Goal: Task Accomplishment & Management: Complete application form

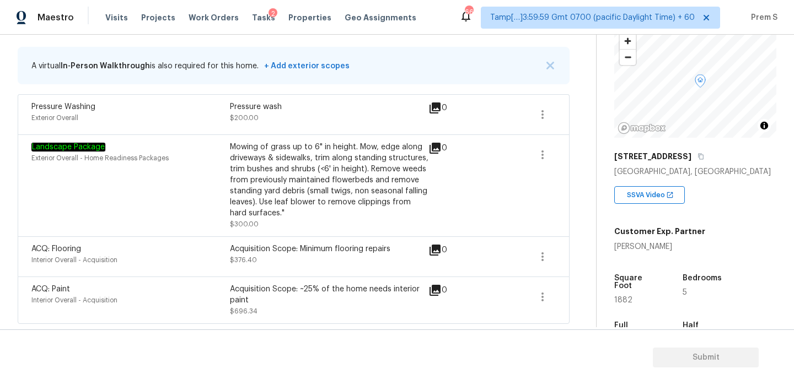
scroll to position [71, 0]
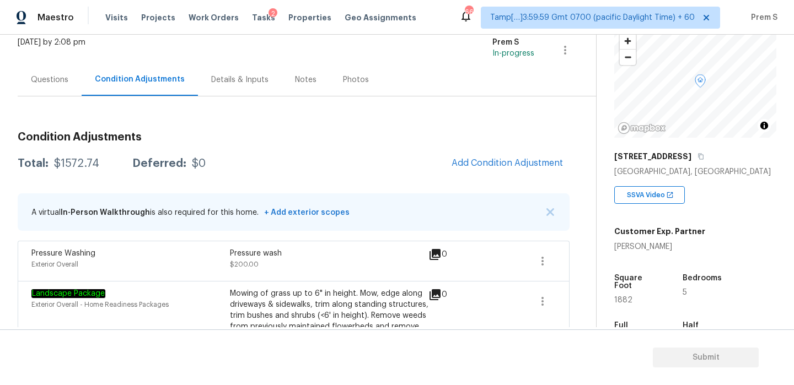
click at [58, 83] on div "Questions" at bounding box center [49, 79] width 37 height 11
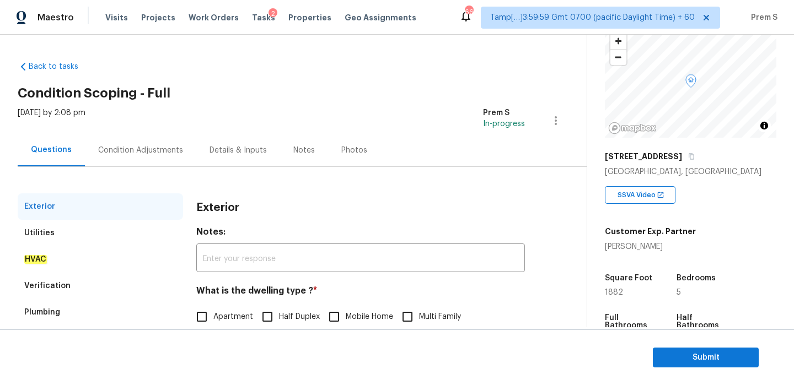
click at [138, 142] on div "Condition Adjustments" at bounding box center [140, 150] width 111 height 33
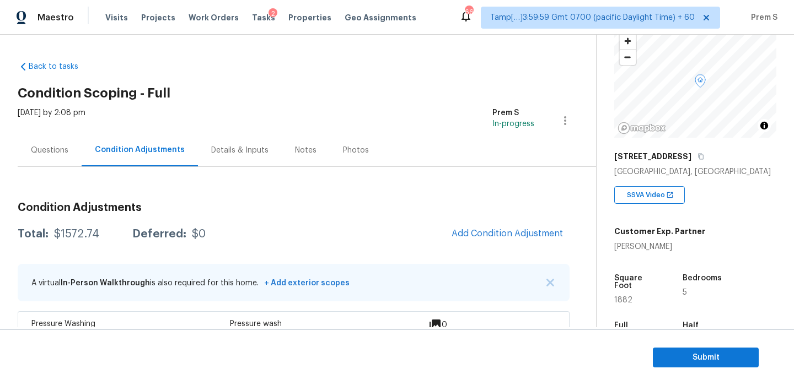
scroll to position [185, 0]
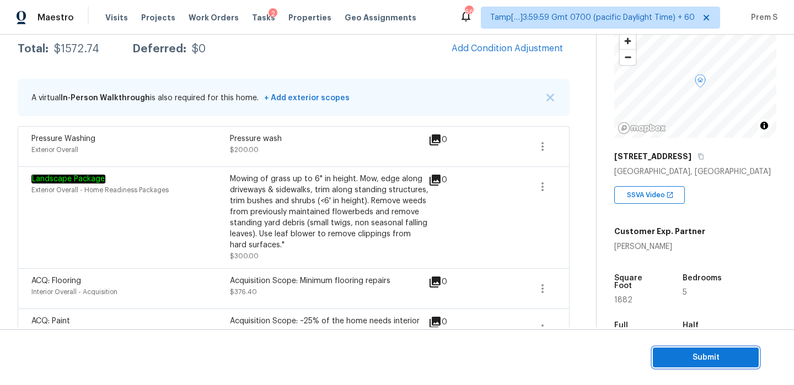
click at [742, 359] on span "Submit" at bounding box center [705, 358] width 88 height 14
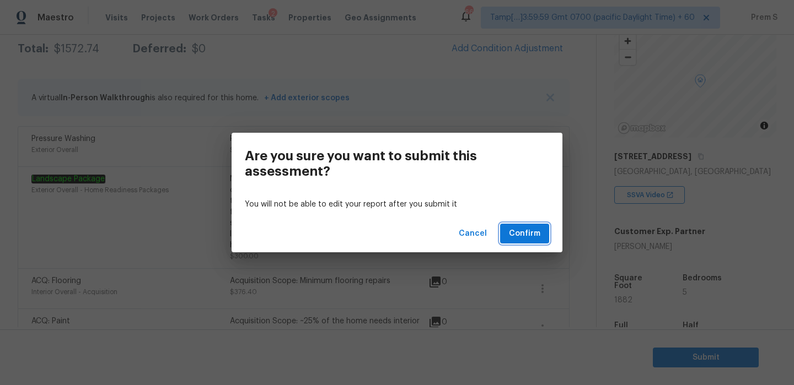
click at [527, 238] on span "Confirm" at bounding box center [524, 234] width 31 height 14
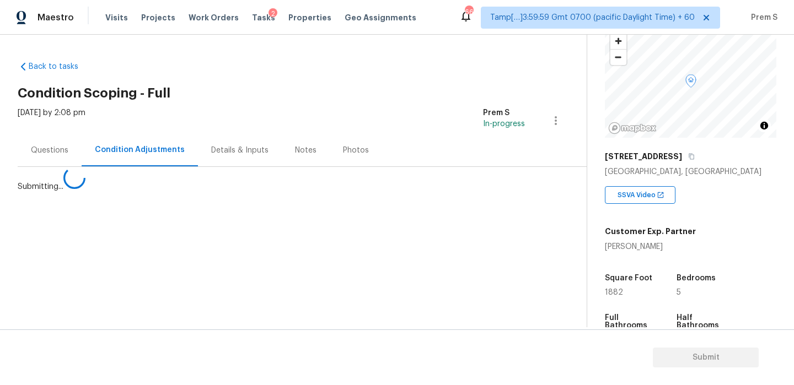
scroll to position [0, 0]
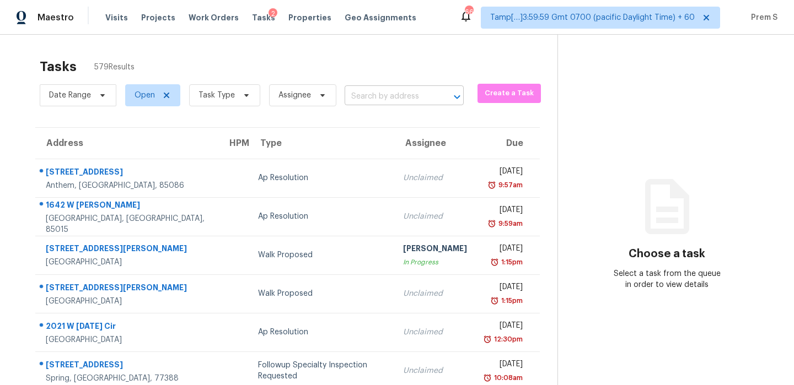
click at [414, 98] on input "text" at bounding box center [388, 96] width 88 height 17
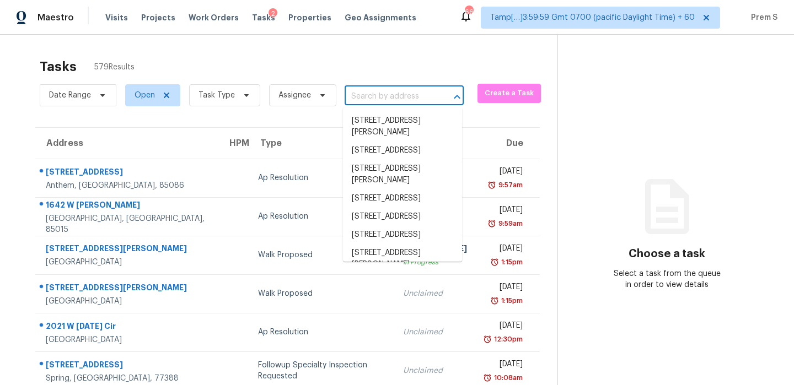
paste input "566 Oakvale Ln, Mount Juliet, TN 37122"
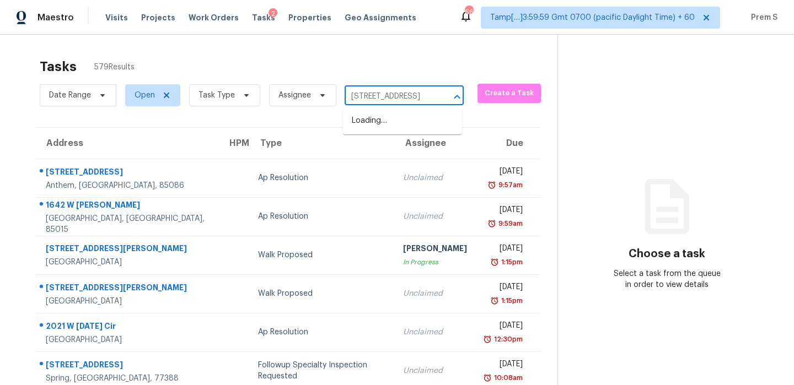
scroll to position [0, 59]
type input "566 Oakvale Ln, Mount Juliet, TN 37122"
click at [395, 95] on input "text" at bounding box center [388, 96] width 88 height 17
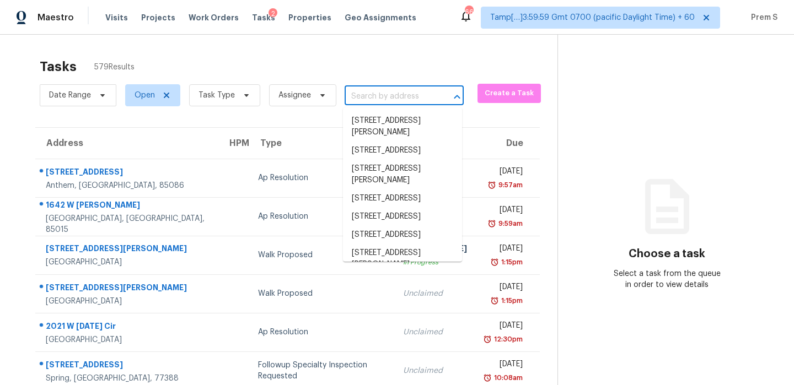
paste input "566 Oakvale Ln, Mount Juliet, TN 37122"
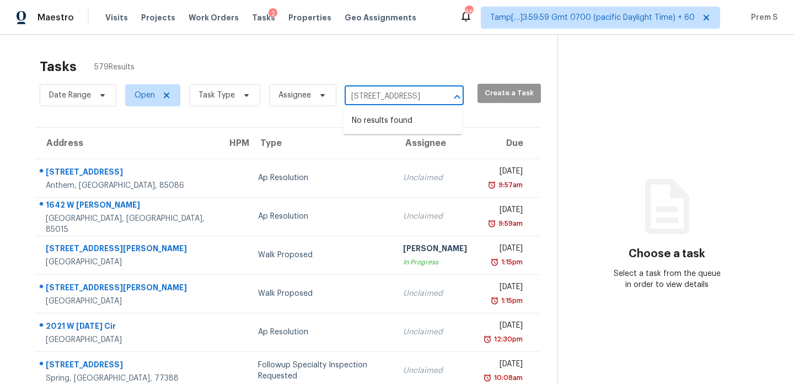
drag, startPoint x: 359, startPoint y: 95, endPoint x: 472, endPoint y: 95, distance: 113.0
click at [472, 95] on div "Date Range Open Task Type Assignee 566 Oakvale Ln, Mount Juliet, TN 37122 ​ Cre…" at bounding box center [298, 95] width 517 height 29
type input "566 Oakvale L"
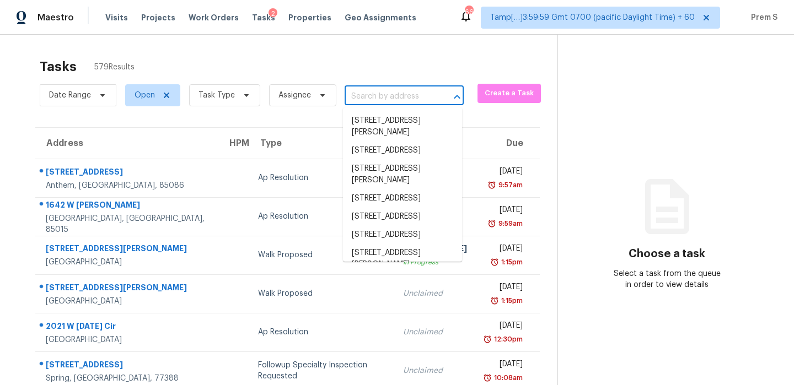
click at [421, 98] on input "text" at bounding box center [388, 96] width 88 height 17
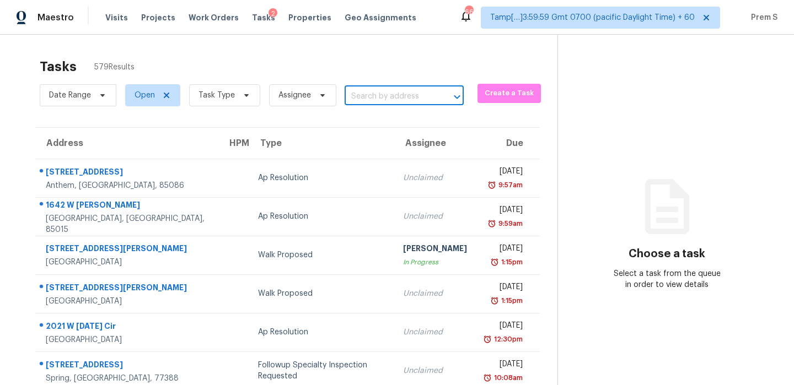
paste input "566 Oakvale Ln, Mount Juliet, TN 37122"
type input "566 Oakvale Ln, Mount Juliet, TN 37122"
click at [229, 97] on span "Task Type" at bounding box center [216, 95] width 36 height 11
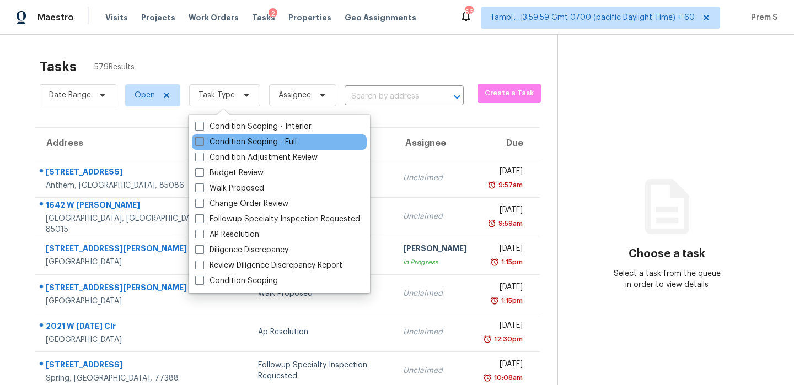
click at [239, 137] on label "Condition Scoping - Full" at bounding box center [245, 142] width 101 height 11
click at [202, 137] on input "Condition Scoping - Full" at bounding box center [198, 140] width 7 height 7
checkbox input "true"
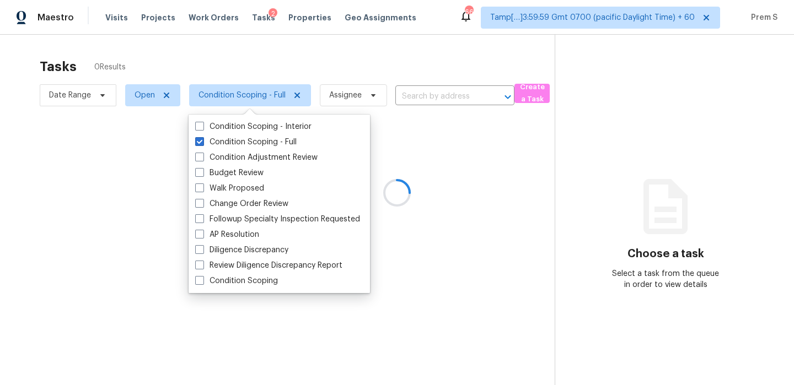
click at [428, 100] on div at bounding box center [397, 192] width 794 height 385
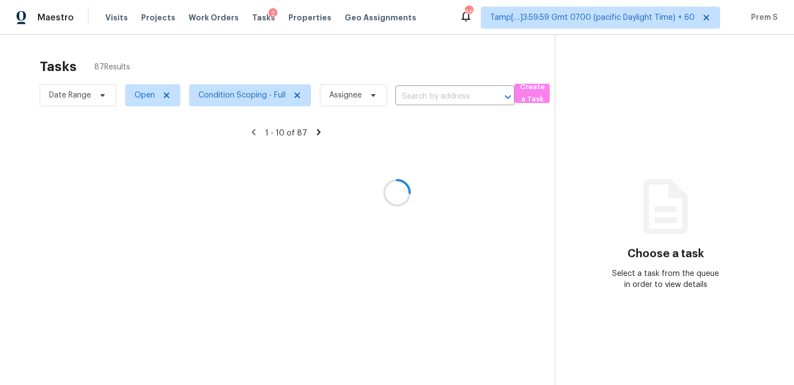
click at [428, 100] on div at bounding box center [397, 192] width 794 height 385
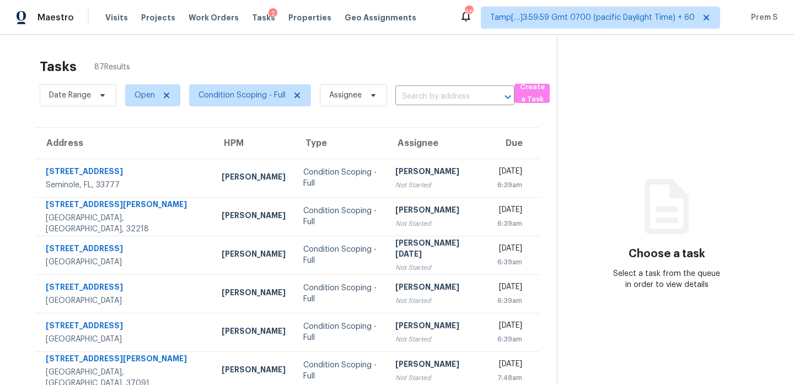
click at [428, 100] on input "text" at bounding box center [439, 96] width 88 height 17
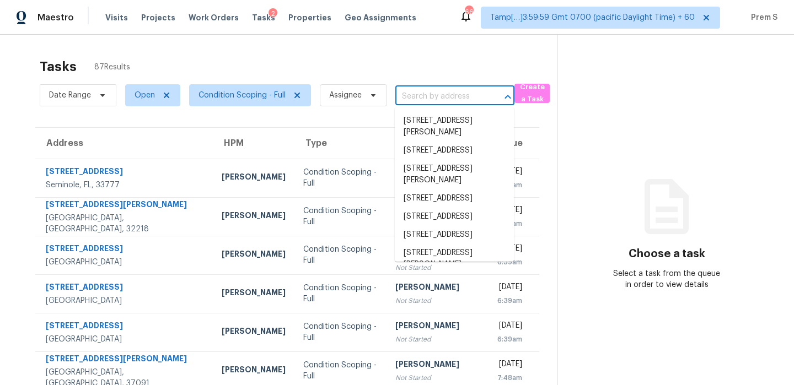
paste input "566 Oakvale Ln, Mount Juliet, TN 37122"
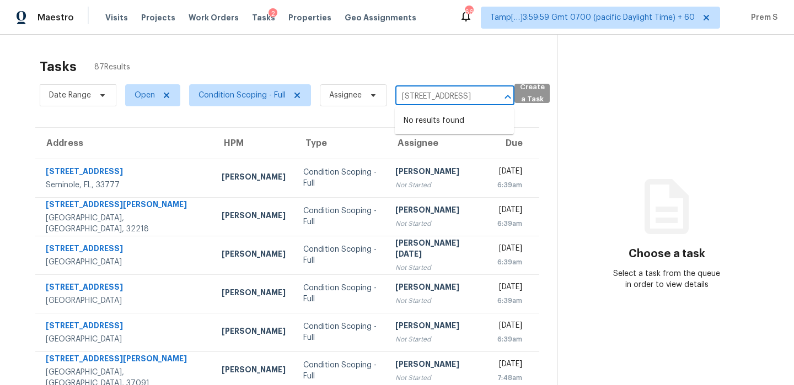
scroll to position [0, 59]
drag, startPoint x: 419, startPoint y: 95, endPoint x: 518, endPoint y: 94, distance: 98.6
click at [518, 94] on div "Date Range Open Condition Scoping - Full Assignee 566 Oakvale Ln, Mount Juliet,…" at bounding box center [298, 95] width 517 height 29
type input "566 Oakvale"
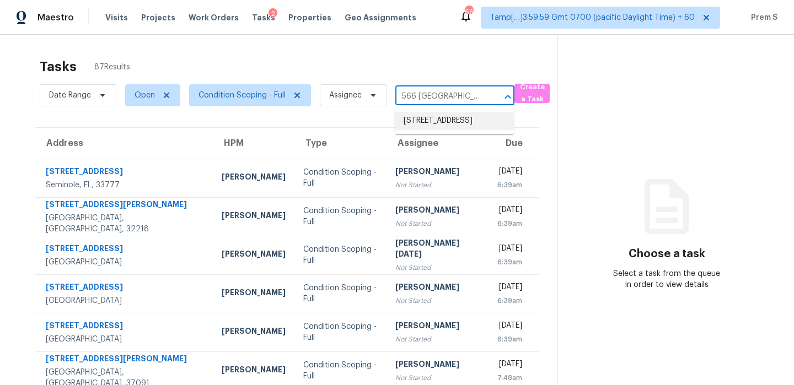
click at [435, 117] on li "566 Oakvale Ln, Mount Juliet, TN 37122" at bounding box center [454, 121] width 119 height 18
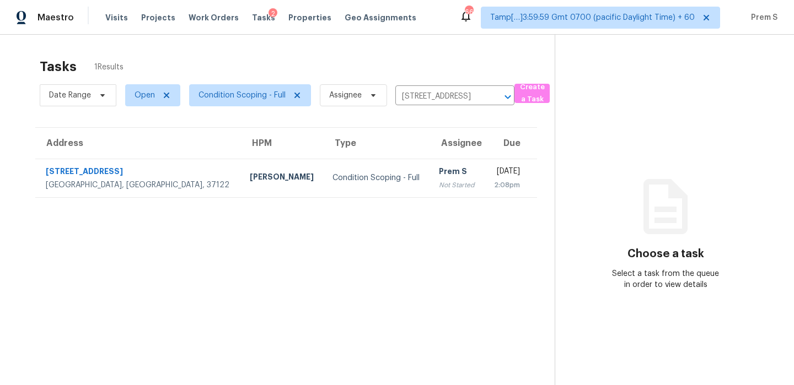
click at [493, 186] on div "2:08pm" at bounding box center [506, 185] width 26 height 11
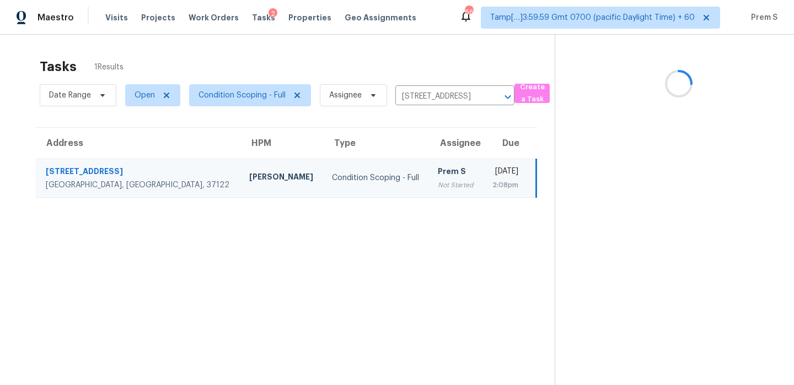
scroll to position [35, 0]
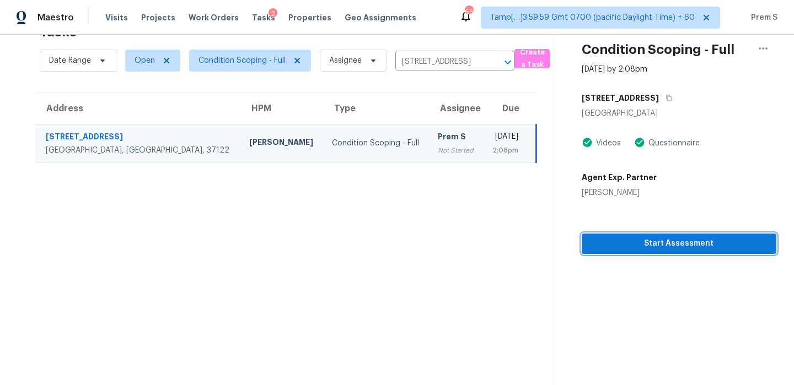
click at [664, 244] on span "Start Assessment" at bounding box center [678, 244] width 177 height 14
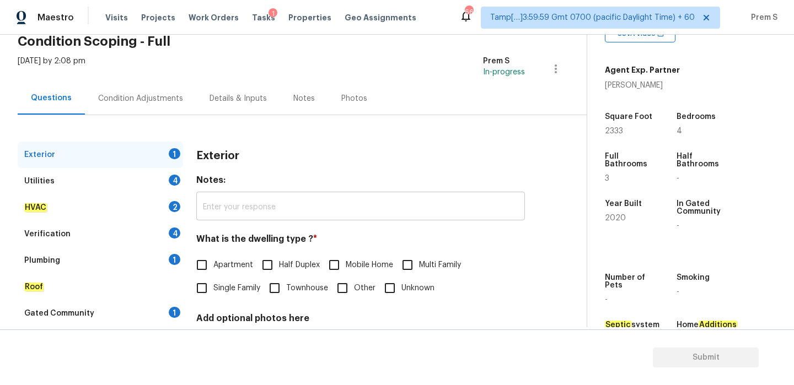
scroll to position [136, 0]
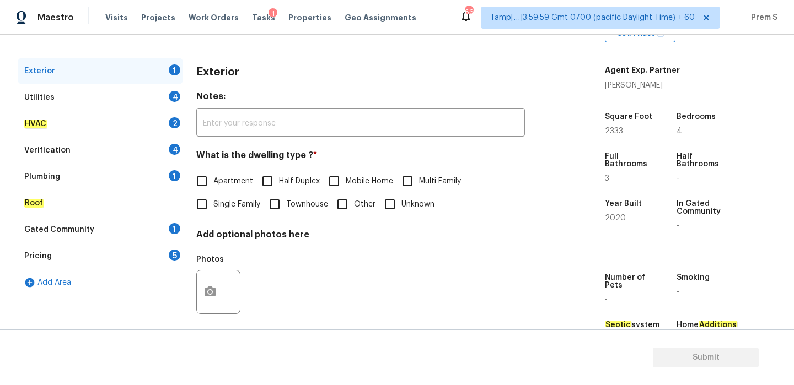
click at [204, 208] on input "Single Family" at bounding box center [201, 204] width 23 height 23
checkbox input "true"
click at [175, 88] on div "Utilities 4" at bounding box center [100, 97] width 165 height 26
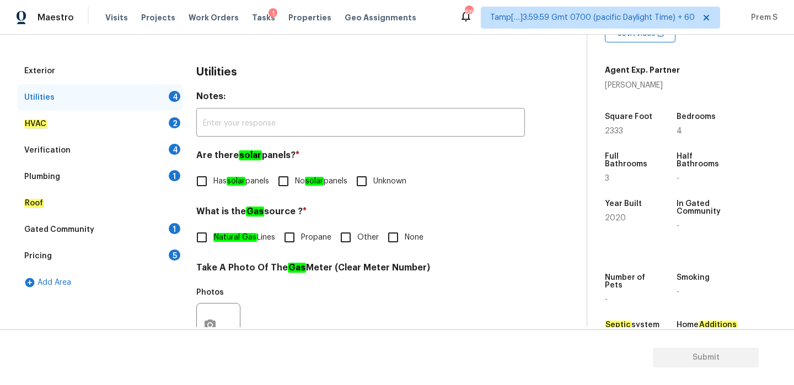
click at [295, 181] on input "No solar panels" at bounding box center [283, 181] width 23 height 23
checkbox input "true"
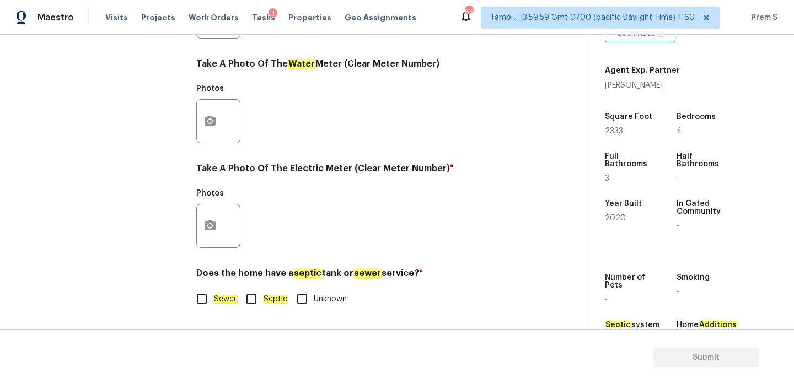
scroll to position [444, 0]
click at [213, 305] on label "Sewer" at bounding box center [213, 299] width 47 height 23
click at [213, 305] on input "Sewer" at bounding box center [201, 299] width 23 height 23
checkbox input "true"
click at [221, 219] on button "button" at bounding box center [210, 225] width 26 height 43
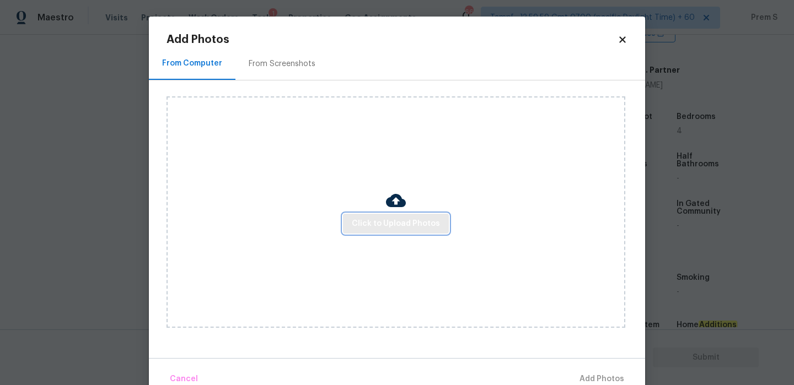
click at [397, 226] on span "Click to Upload Photos" at bounding box center [396, 224] width 88 height 14
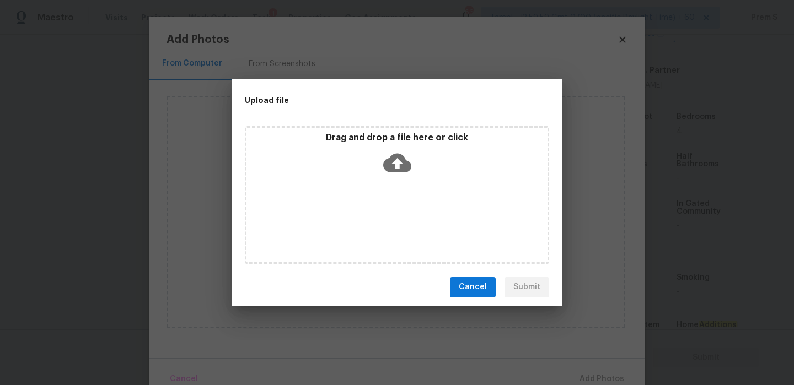
click at [396, 164] on icon at bounding box center [397, 163] width 28 height 28
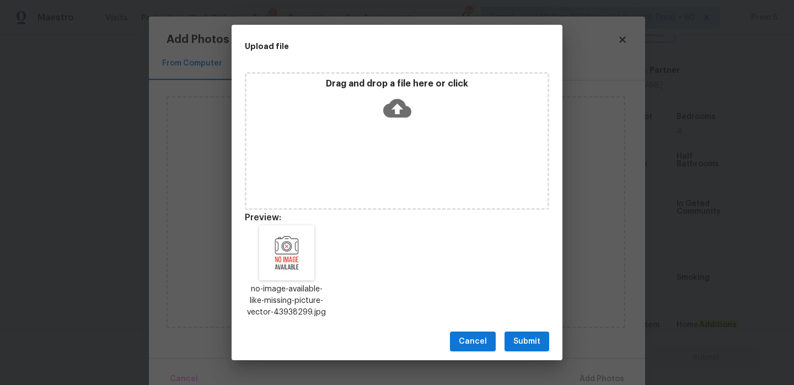
click at [530, 336] on span "Submit" at bounding box center [526, 342] width 27 height 14
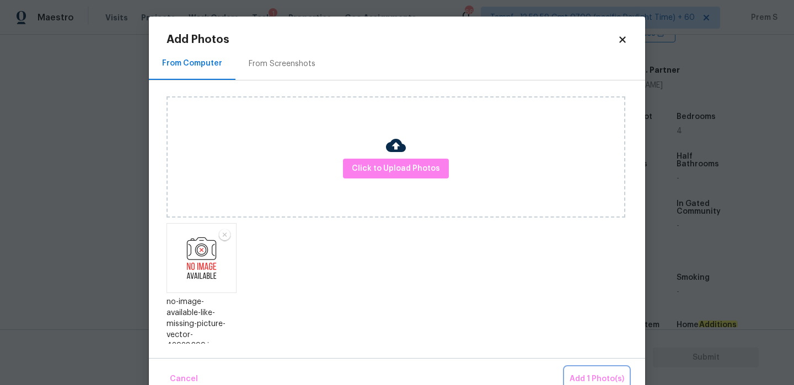
click at [576, 373] on span "Add 1 Photo(s)" at bounding box center [596, 380] width 55 height 14
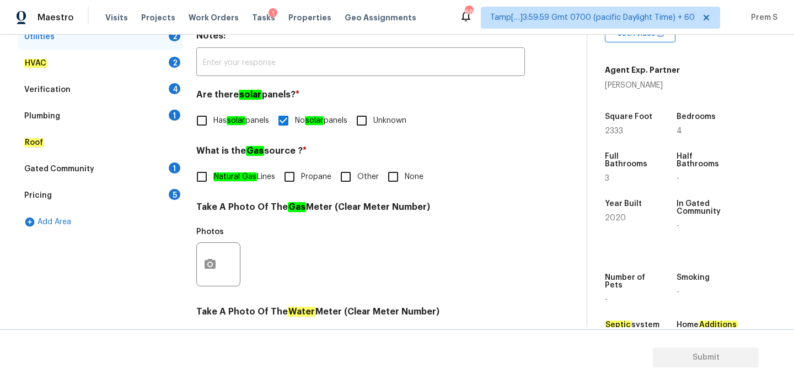
scroll to position [154, 0]
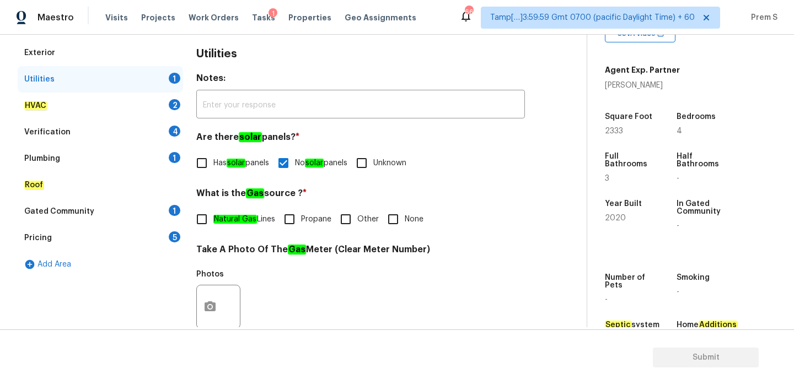
click at [166, 106] on div "HVAC 2" at bounding box center [100, 106] width 165 height 26
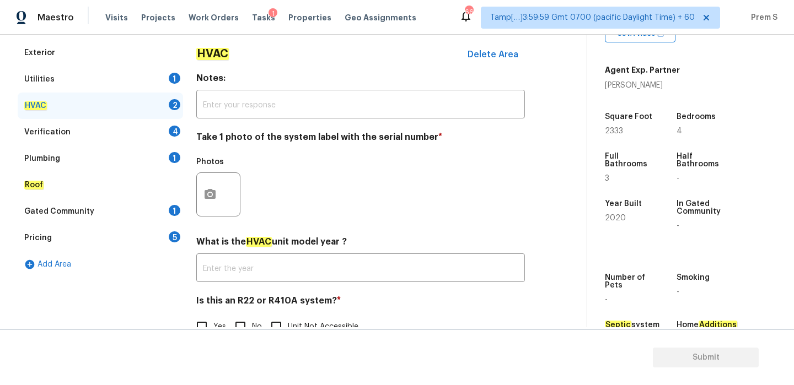
click at [241, 327] on div "Back to tasks Condition Scoping - Full Fri, Sep 05 2025 by 2:08 pm Prem S In-pr…" at bounding box center [397, 210] width 794 height 350
click at [242, 325] on input "No" at bounding box center [240, 326] width 23 height 23
checkbox input "true"
click at [215, 199] on icon "button" at bounding box center [209, 194] width 13 height 13
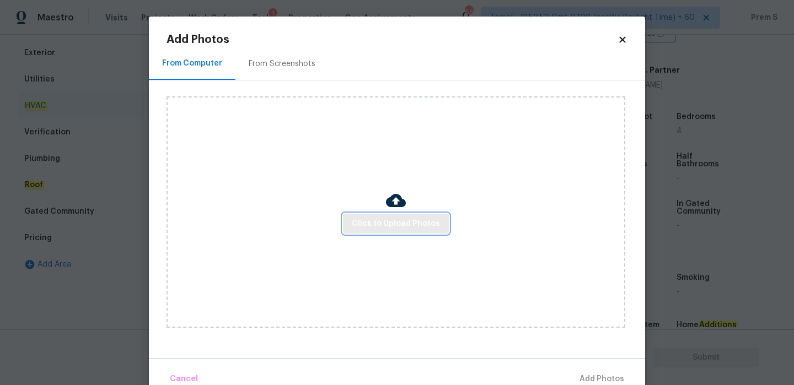
click at [377, 217] on span "Click to Upload Photos" at bounding box center [396, 224] width 88 height 14
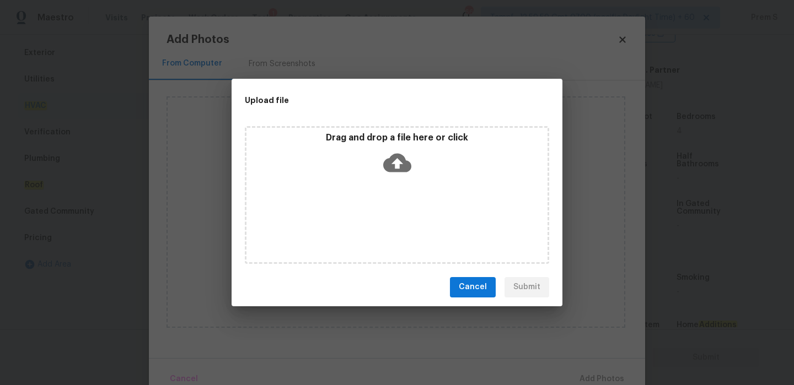
click at [402, 161] on icon at bounding box center [397, 162] width 28 height 19
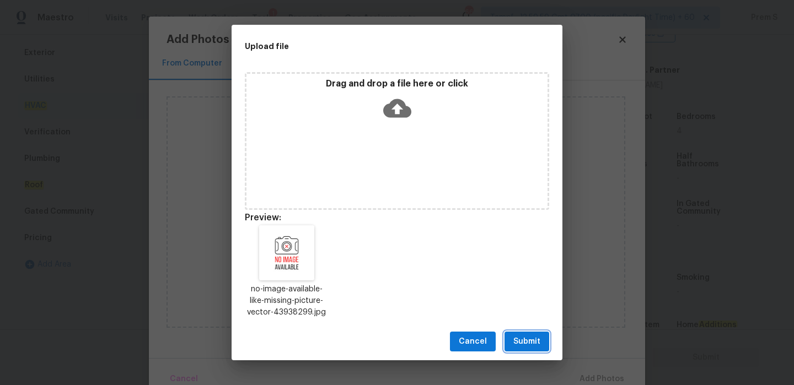
click at [524, 340] on span "Submit" at bounding box center [526, 342] width 27 height 14
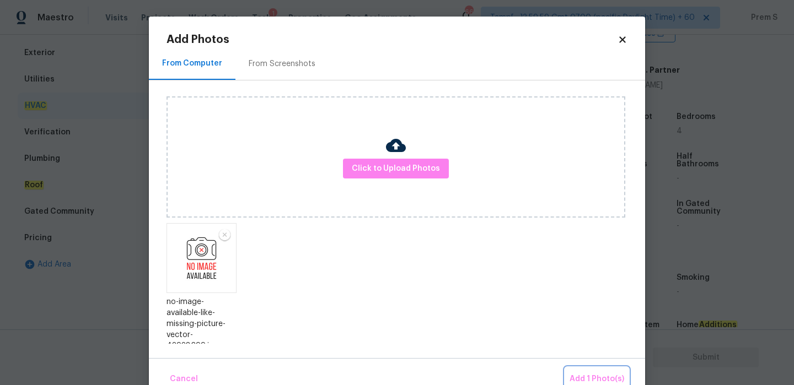
click at [583, 371] on button "Add 1 Photo(s)" at bounding box center [596, 380] width 63 height 24
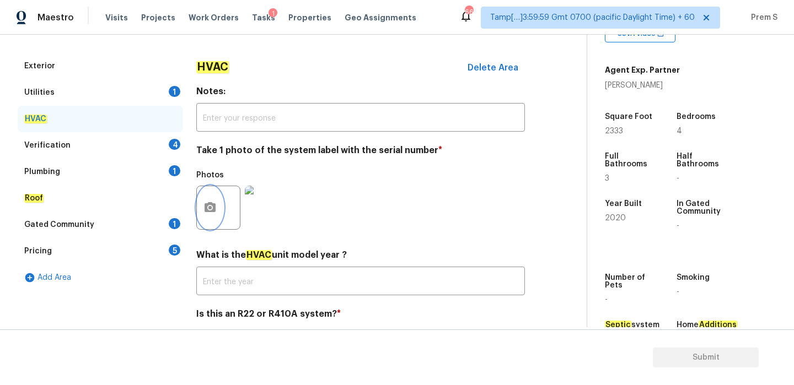
scroll to position [112, 0]
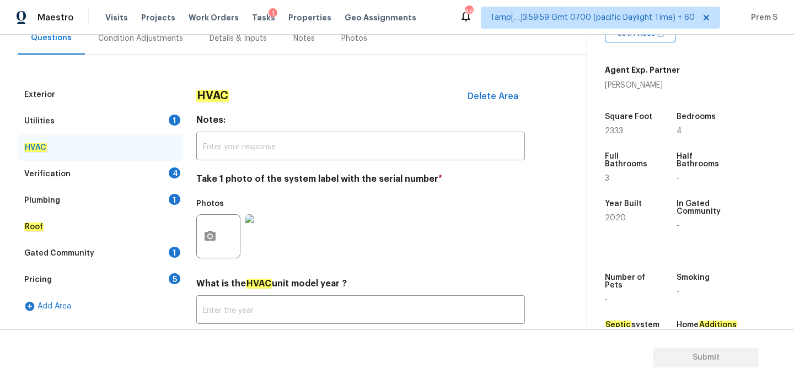
click at [172, 172] on div "4" at bounding box center [175, 173] width 12 height 11
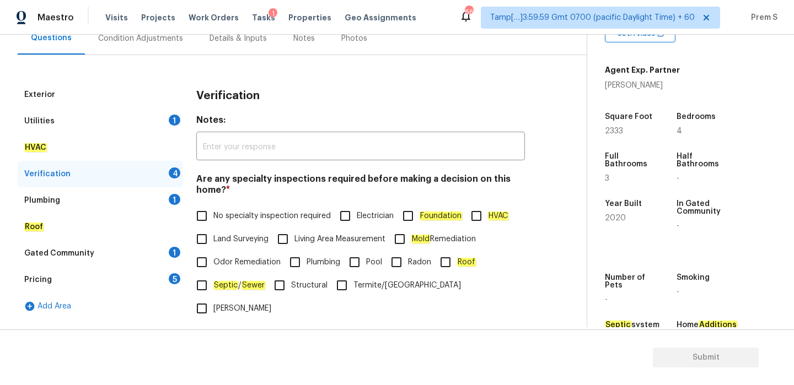
click at [224, 221] on span "No specialty inspection required" at bounding box center [271, 217] width 117 height 12
click at [213, 221] on input "No specialty inspection required" at bounding box center [201, 215] width 23 height 23
checkbox input "true"
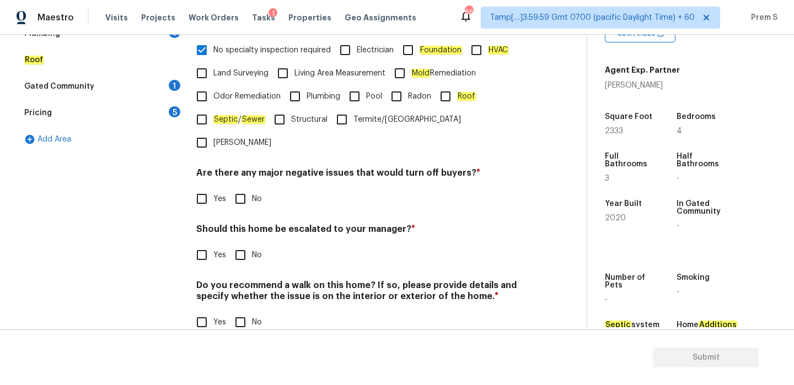
scroll to position [278, 0]
click at [251, 187] on label "No" at bounding box center [245, 198] width 33 height 23
click at [251, 187] on input "No" at bounding box center [240, 198] width 23 height 23
checkbox input "true"
click at [256, 250] on span "No" at bounding box center [257, 256] width 10 height 12
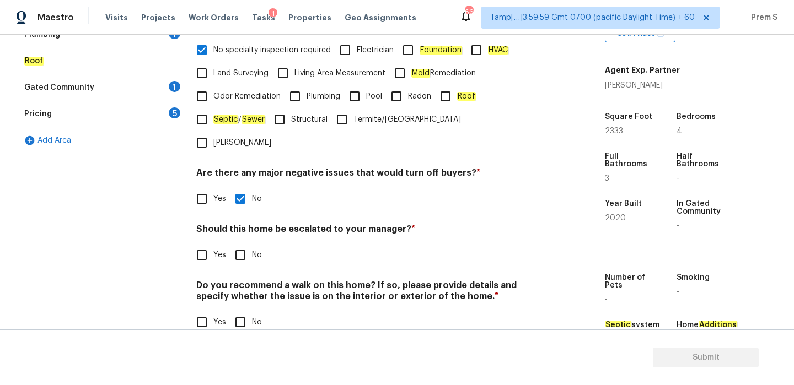
click at [252, 244] on input "No" at bounding box center [240, 255] width 23 height 23
checkbox input "true"
click at [246, 312] on input "No" at bounding box center [240, 323] width 23 height 23
checkbox input "true"
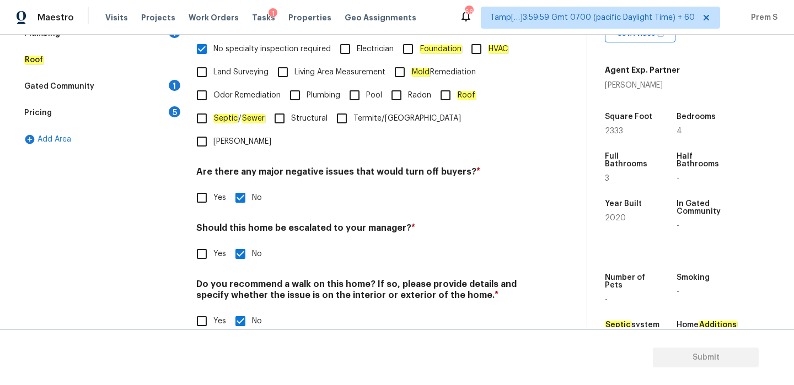
scroll to position [118, 0]
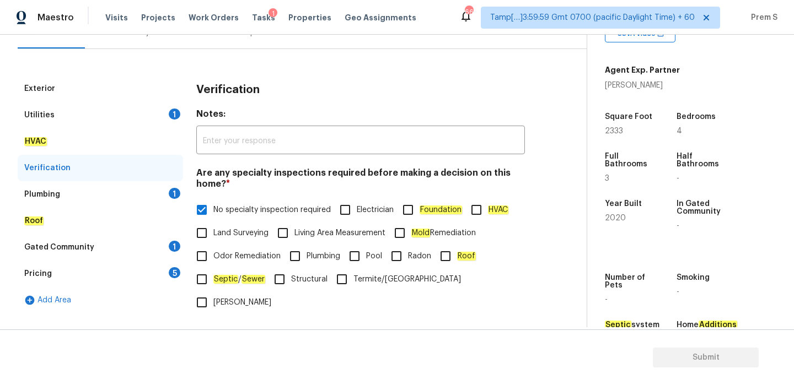
click at [181, 197] on div "Plumbing 1" at bounding box center [100, 194] width 165 height 26
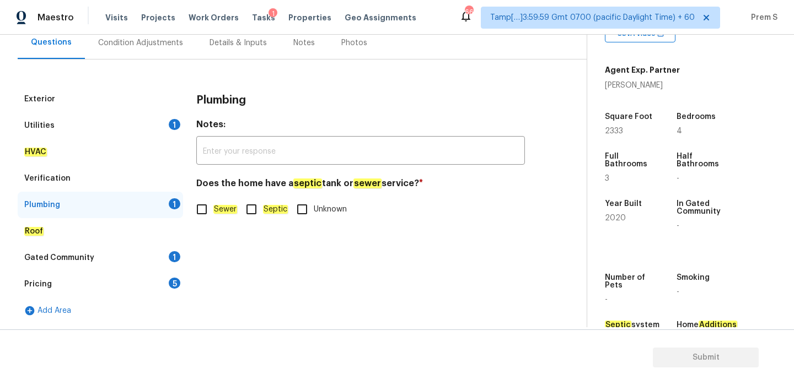
scroll to position [107, 0]
click at [231, 212] on em "Sewer" at bounding box center [225, 209] width 24 height 9
click at [213, 212] on input "Sewer" at bounding box center [201, 209] width 23 height 23
checkbox input "true"
click at [175, 249] on div "Gated Community 1" at bounding box center [100, 258] width 165 height 26
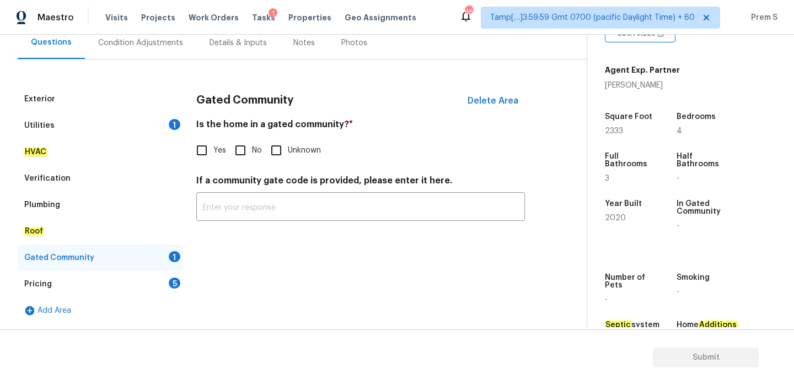
click at [244, 152] on input "No" at bounding box center [240, 150] width 23 height 23
checkbox input "true"
click at [170, 277] on div "Pricing 5" at bounding box center [100, 284] width 165 height 26
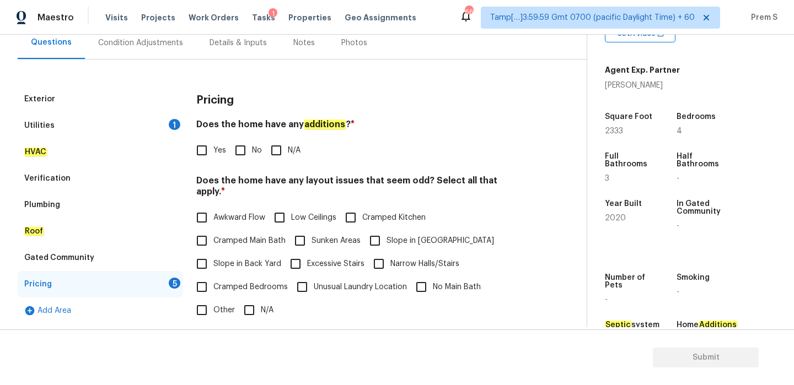
click at [242, 150] on input "No" at bounding box center [240, 150] width 23 height 23
checkbox input "true"
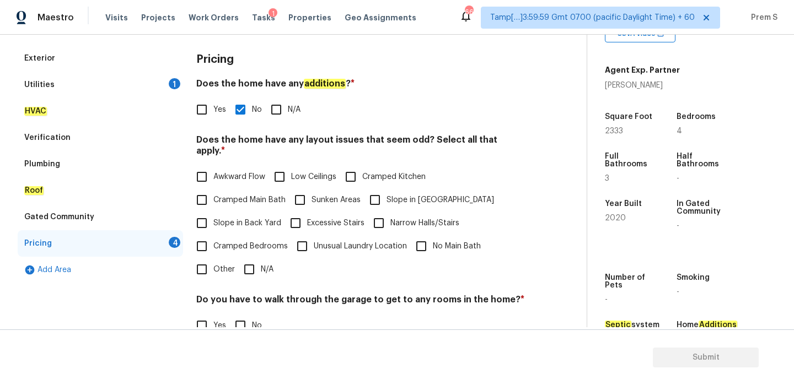
click at [257, 264] on input "N/A" at bounding box center [249, 269] width 23 height 23
checkbox input "true"
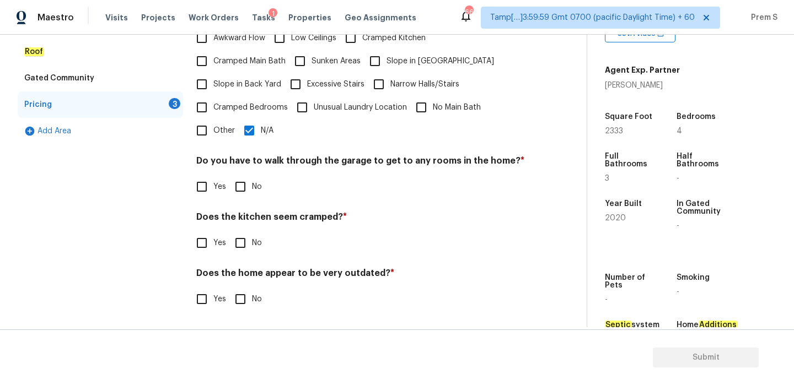
scroll to position [276, 0]
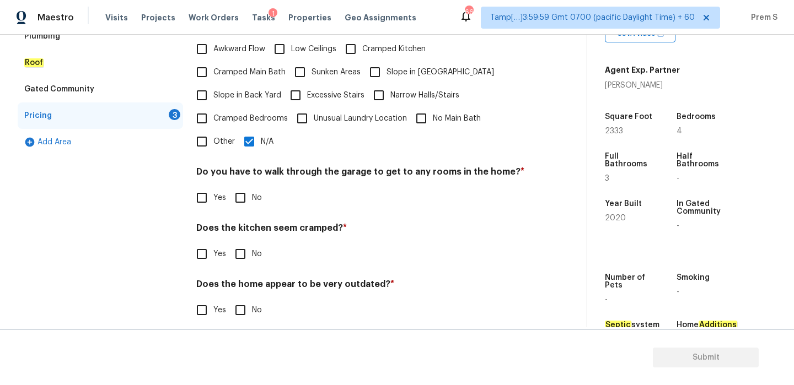
click at [243, 186] on input "No" at bounding box center [240, 197] width 23 height 23
checkbox input "true"
click at [246, 244] on input "No" at bounding box center [240, 253] width 23 height 23
checkbox input "true"
click at [244, 300] on input "No" at bounding box center [240, 311] width 23 height 23
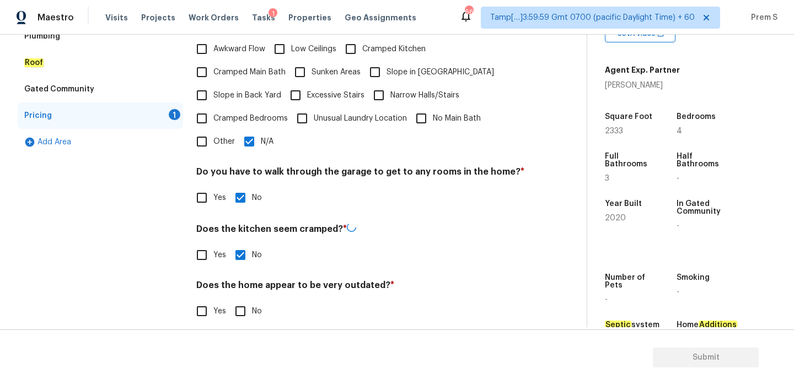
checkbox input "true"
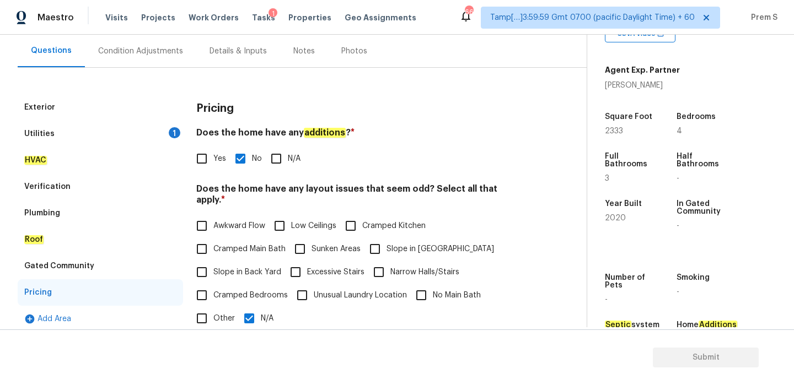
scroll to position [65, 0]
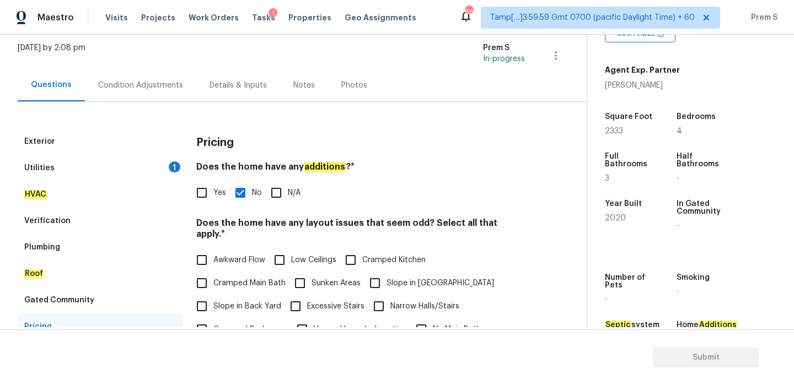
click at [175, 77] on div "Condition Adjustments" at bounding box center [140, 85] width 111 height 33
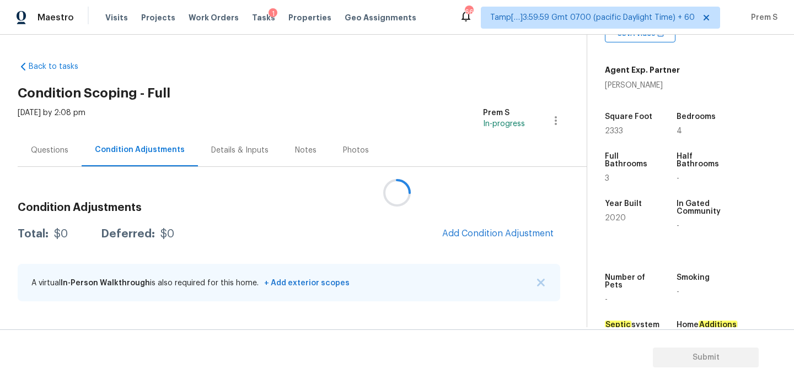
click at [489, 231] on div at bounding box center [397, 192] width 794 height 385
click at [489, 231] on span "Add Condition Adjustment" at bounding box center [497, 234] width 111 height 10
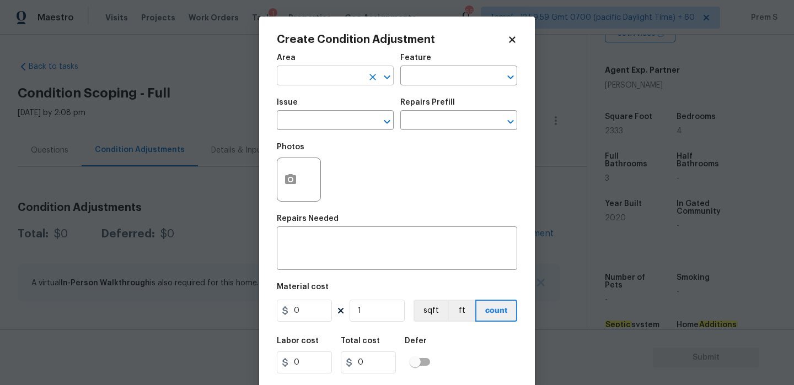
click at [333, 80] on input "text" at bounding box center [320, 76] width 86 height 17
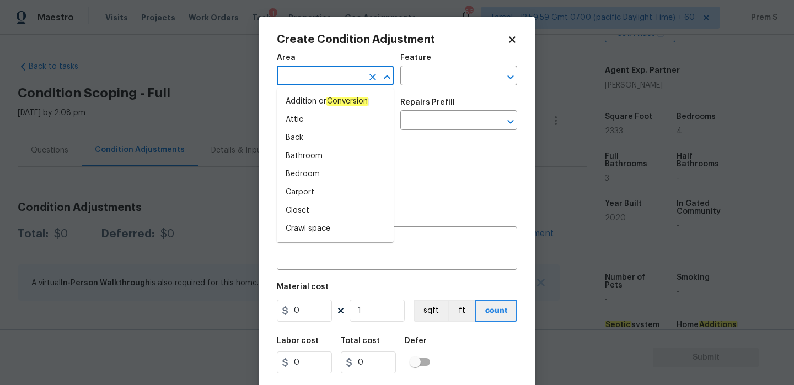
type input "i"
type input "nte"
type input "r"
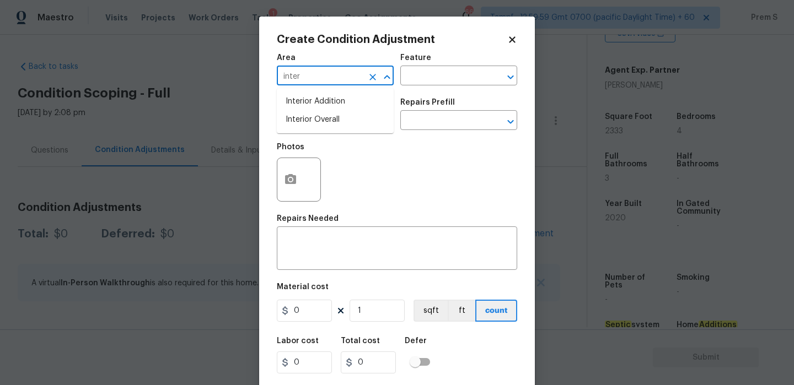
click at [342, 120] on li "Interior Overall" at bounding box center [335, 120] width 117 height 18
type input "Interior Overall"
click at [342, 120] on input "text" at bounding box center [320, 121] width 86 height 17
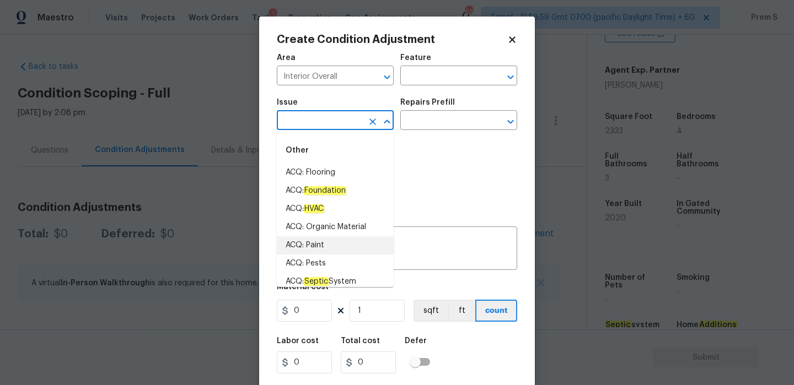
click at [337, 249] on li "ACQ: Paint" at bounding box center [335, 245] width 117 height 18
type input "ACQ: Paint"
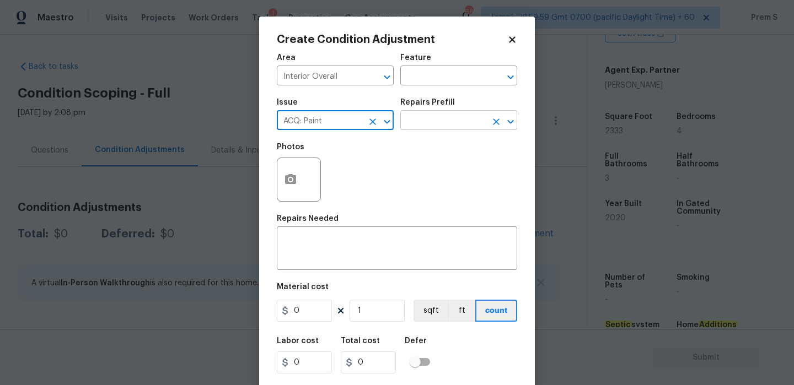
click at [470, 123] on input "text" at bounding box center [443, 121] width 86 height 17
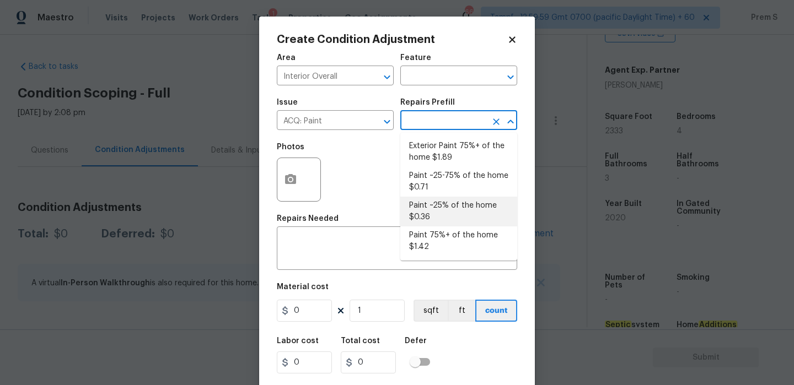
click at [447, 208] on li "Paint ~25% of the home $0.36" at bounding box center [458, 212] width 117 height 30
type input "Acquisition"
type textarea "Acquisition Scope: ~25% of the home needs interior paint"
type input "0.36"
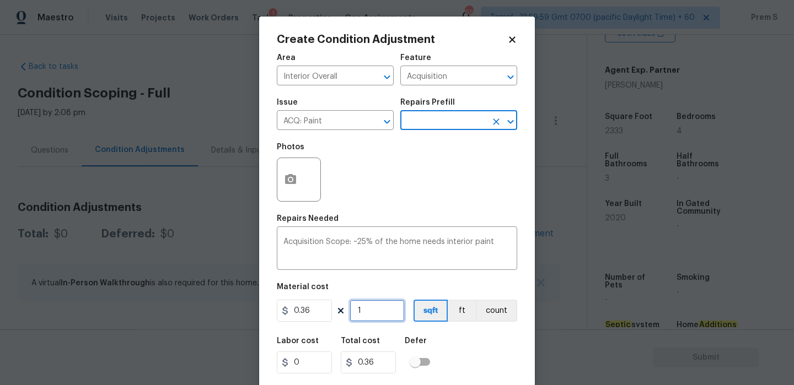
click at [374, 316] on input "1" at bounding box center [376, 311] width 55 height 22
type input "2"
type input "0.72"
type input "23"
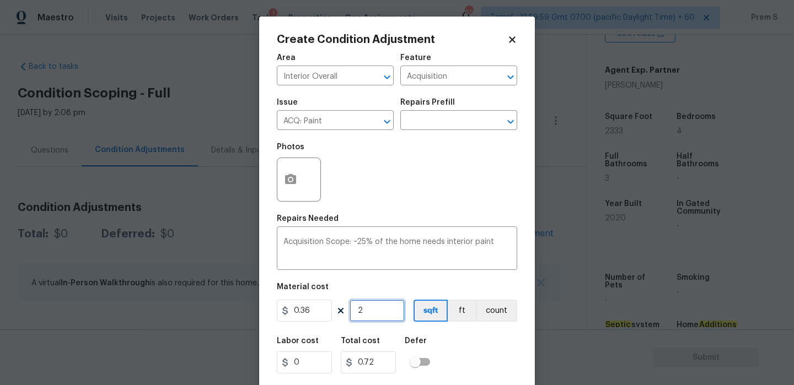
type input "8.28"
type input "233"
type input "83.88"
type input "2333"
type input "839.88"
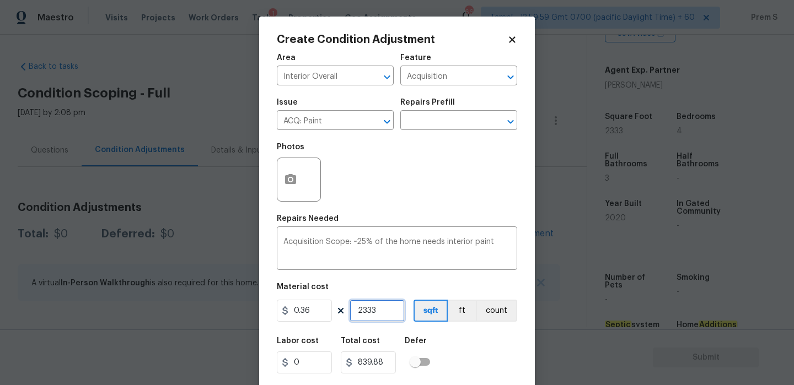
type input "2333"
click at [477, 362] on div "Labor cost 0 Total cost 839.88 Defer" at bounding box center [397, 356] width 240 height 50
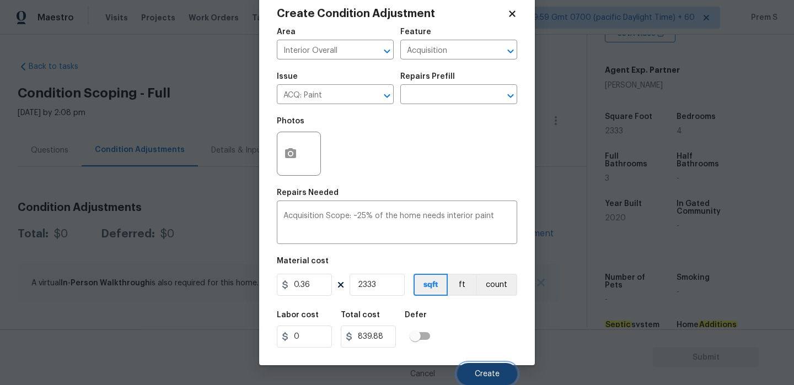
click at [480, 368] on button "Create" at bounding box center [487, 374] width 60 height 22
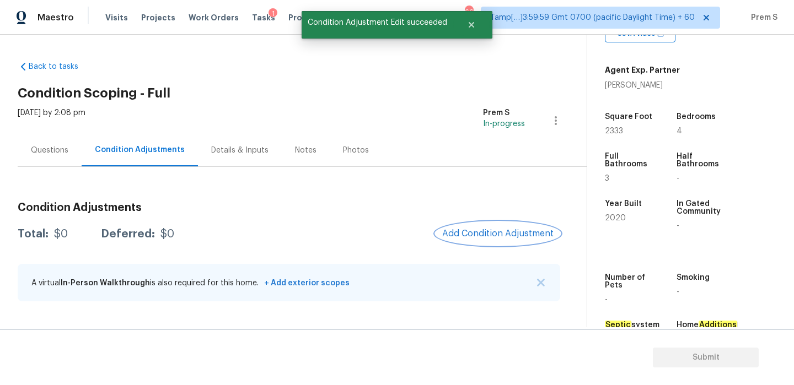
scroll to position [0, 0]
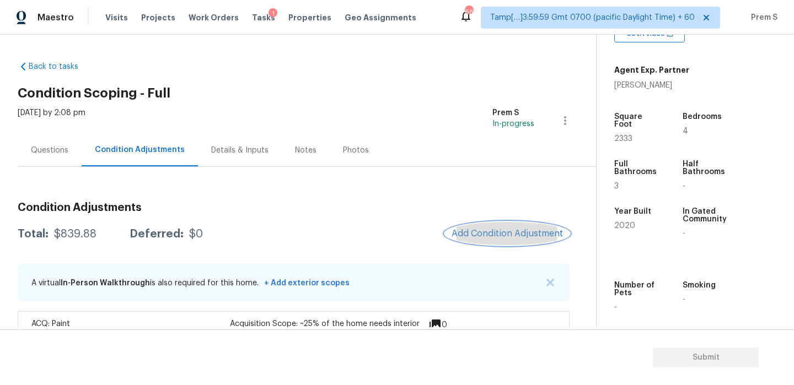
click at [494, 231] on span "Add Condition Adjustment" at bounding box center [506, 234] width 111 height 10
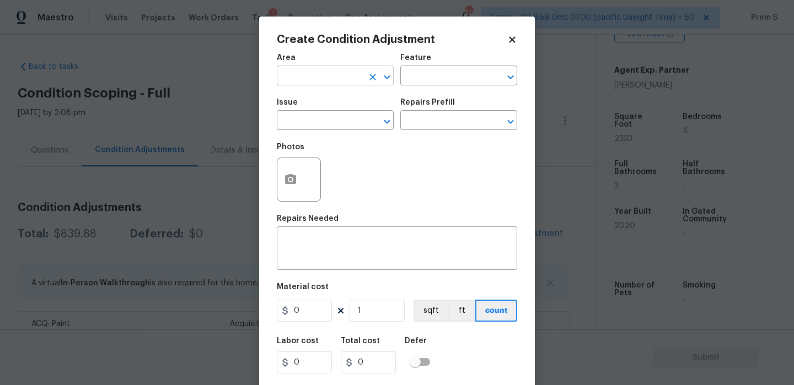
click at [339, 78] on input "text" at bounding box center [320, 76] width 86 height 17
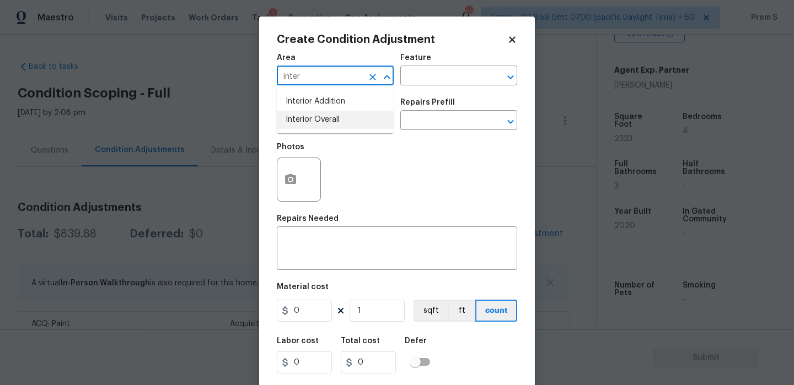
click at [337, 123] on li "Interior Overall" at bounding box center [335, 120] width 117 height 18
type input "Interior Overall"
click at [337, 123] on input "text" at bounding box center [320, 121] width 86 height 17
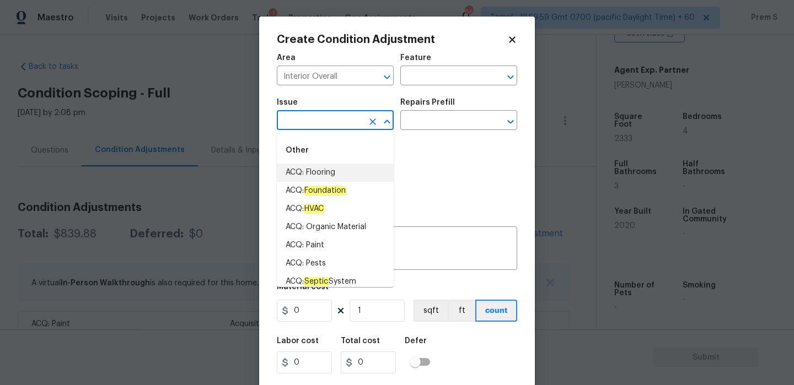
click at [339, 179] on li "ACQ: Flooring" at bounding box center [335, 173] width 117 height 18
type input "ACQ: Flooring"
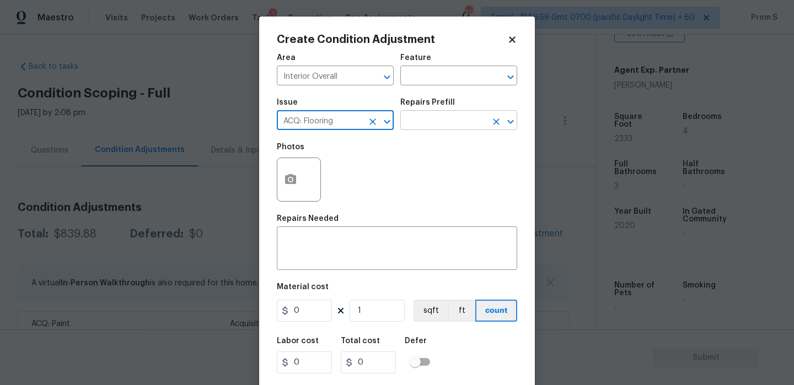
click at [476, 125] on input "text" at bounding box center [443, 121] width 86 height 17
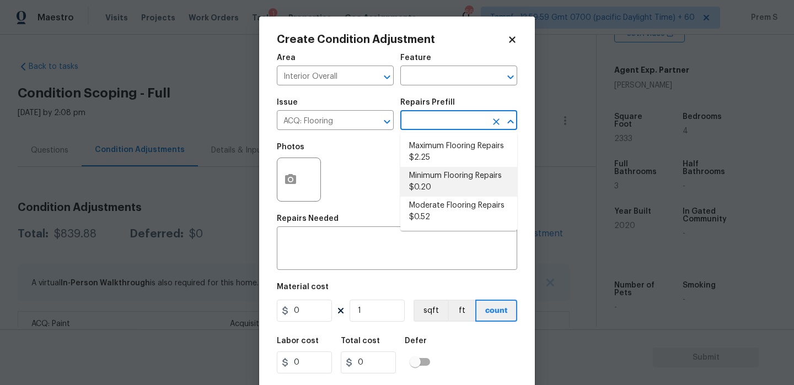
click at [458, 181] on li "Minimum Flooring Repairs $0.20" at bounding box center [458, 182] width 117 height 30
type input "Acquisition"
type textarea "Acquisition Scope: Minimum flooring repairs"
type input "0.2"
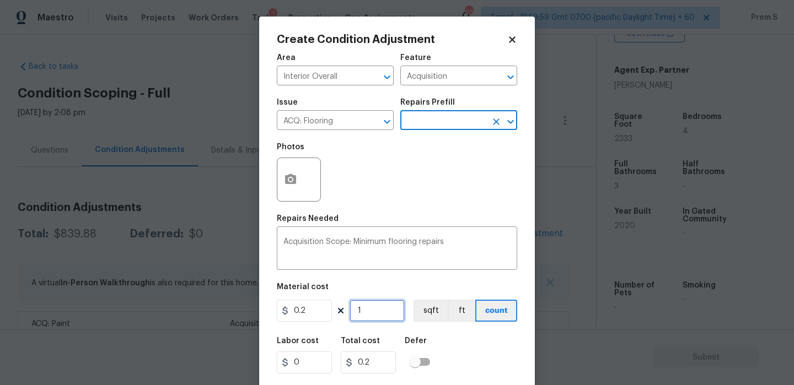
click at [379, 308] on input "1" at bounding box center [376, 311] width 55 height 22
type input "2"
type input "0.4"
type input "23"
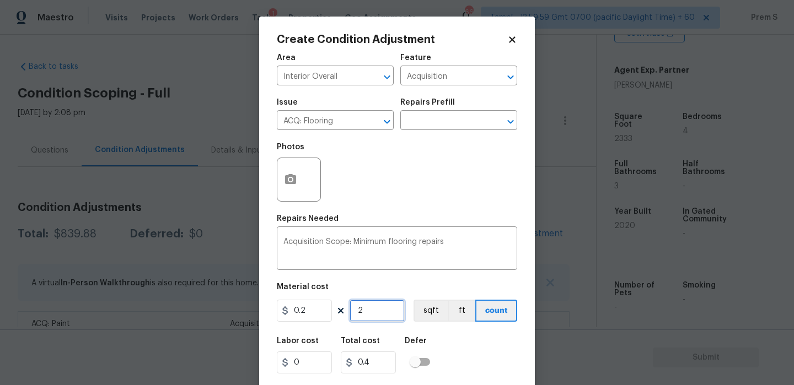
type input "4.6"
type input "233"
type input "46.6"
type input "2333"
type input "466.6"
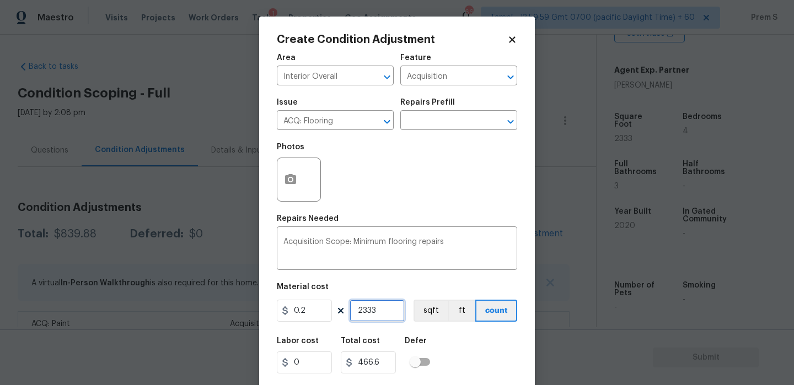
type input "2333"
click at [463, 348] on div "Labor cost 0 Total cost 466.6 Defer" at bounding box center [397, 356] width 240 height 50
click at [314, 311] on input "0.2" at bounding box center [304, 311] width 55 height 22
type input "400"
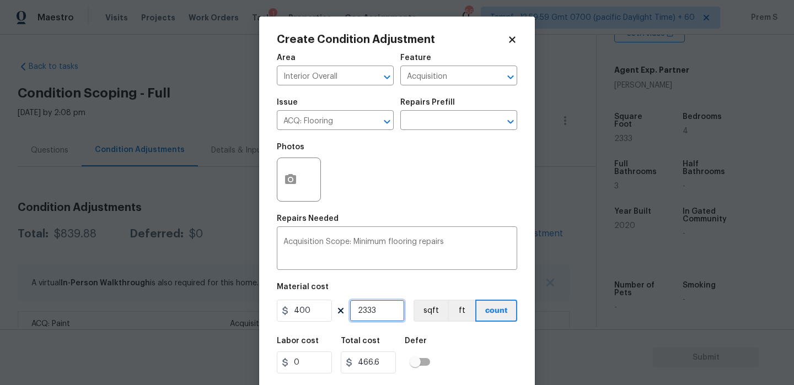
click at [387, 307] on input "2333" at bounding box center [376, 311] width 55 height 22
type input "933200"
click at [387, 307] on input "2333" at bounding box center [376, 311] width 55 height 22
type input "1"
type input "400"
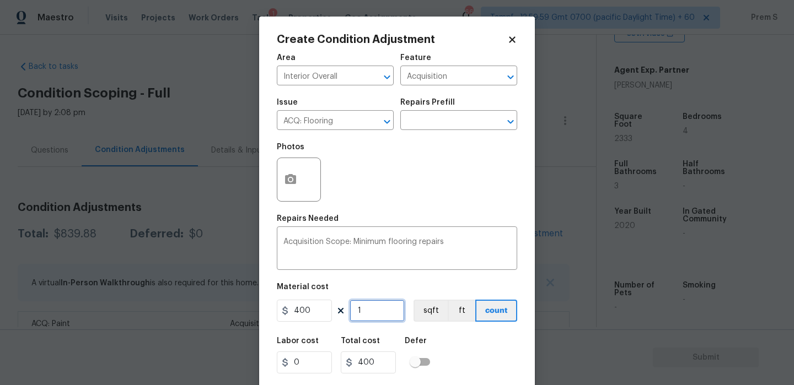
type input "1"
click at [467, 363] on div "Labor cost 0 Total cost 400 Defer" at bounding box center [397, 356] width 240 height 50
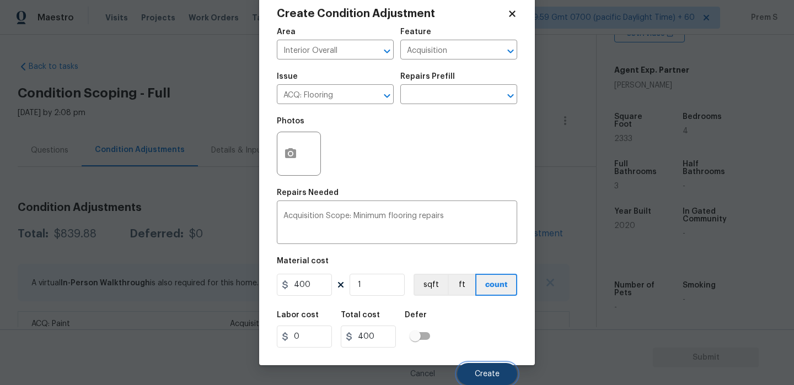
click at [487, 370] on span "Create" at bounding box center [486, 374] width 25 height 8
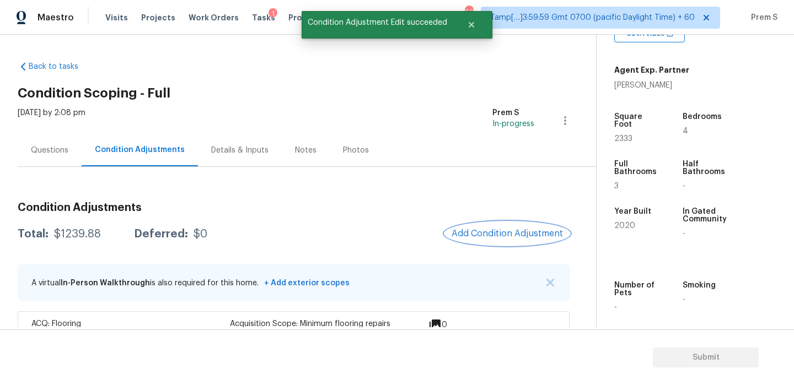
scroll to position [75, 0]
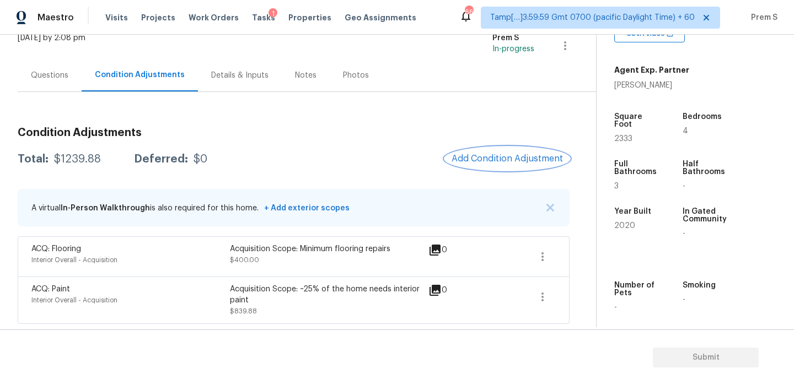
click at [526, 159] on span "Add Condition Adjustment" at bounding box center [506, 159] width 111 height 10
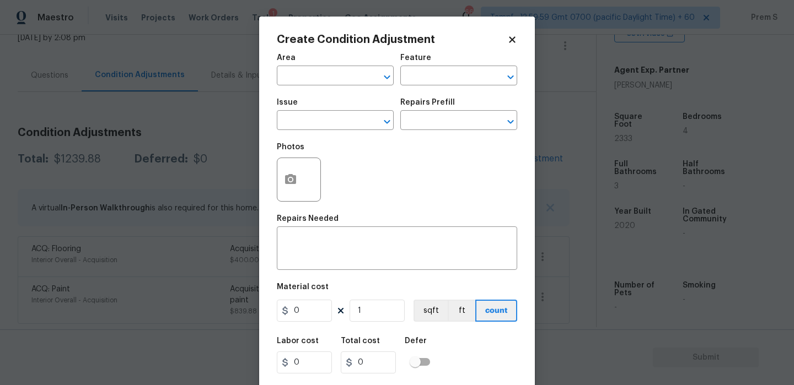
click at [582, 197] on body "Maestro Visits Projects Work Orders Tasks 1 Properties Geo Assignments 666 Tamp…" at bounding box center [397, 192] width 794 height 385
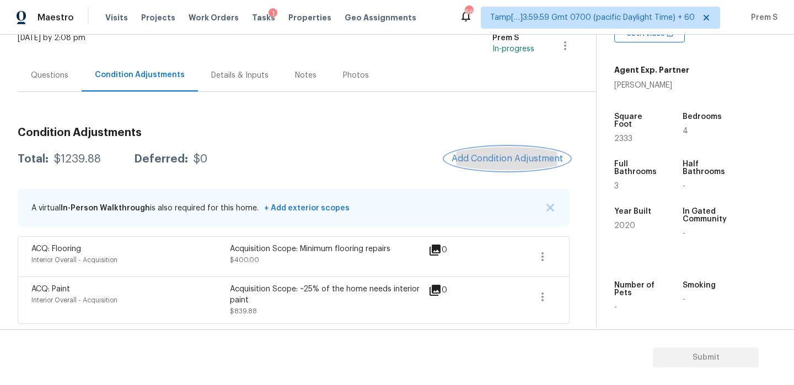
click at [537, 154] on span "Add Condition Adjustment" at bounding box center [506, 159] width 111 height 10
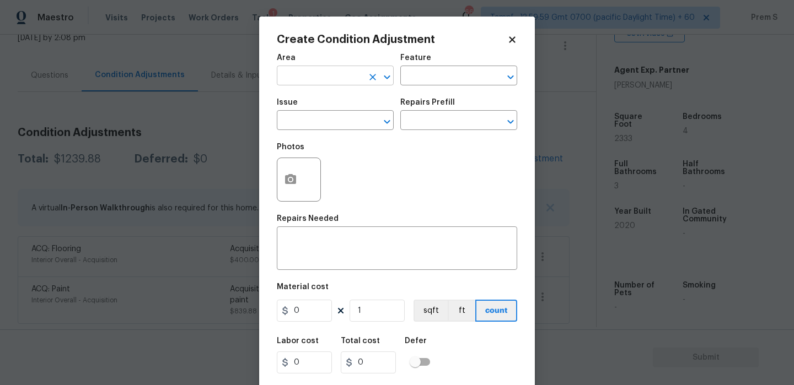
click at [325, 84] on input "text" at bounding box center [320, 76] width 86 height 17
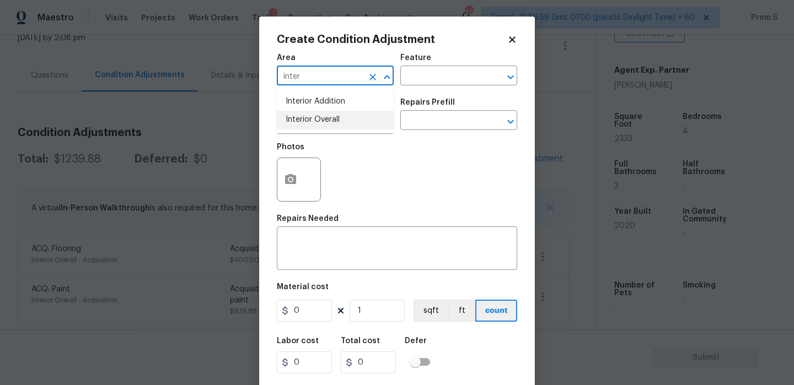
click at [321, 120] on li "Interior Overall" at bounding box center [335, 120] width 117 height 18
type input "Interior Overall"
click at [321, 120] on input "text" at bounding box center [320, 121] width 86 height 17
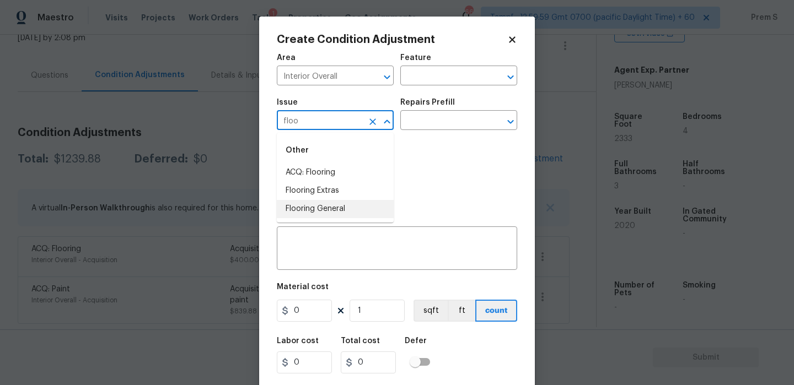
click at [326, 209] on li "Flooring General" at bounding box center [335, 209] width 117 height 18
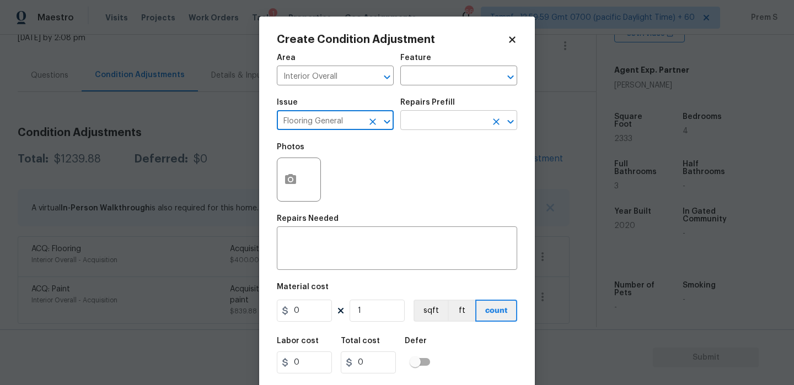
type input "Flooring General"
click at [434, 119] on input "text" at bounding box center [443, 121] width 86 height 17
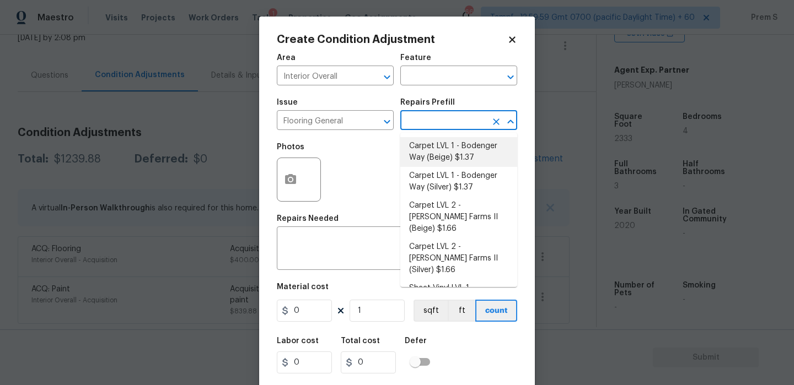
click at [450, 154] on li "Carpet LVL 1 - Bodenger Way (Beige) $1.37" at bounding box center [458, 152] width 117 height 30
type input "Overall Flooring"
type textarea "Install new carpet. (Bodenger Way 749 Bird Bath, Beige) at all previously carpe…"
type input "1.37"
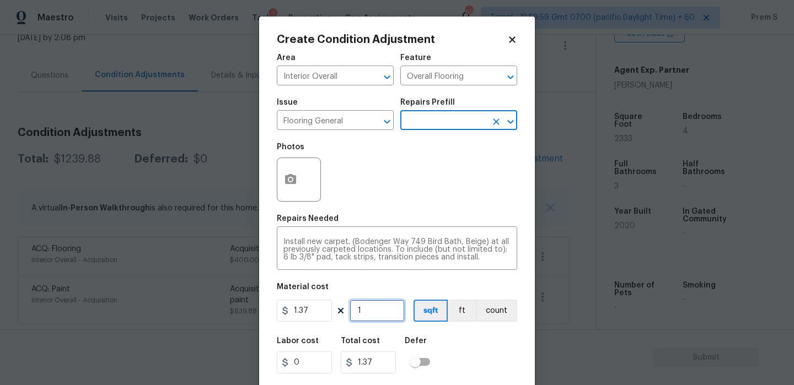
click at [373, 314] on input "1" at bounding box center [376, 311] width 55 height 22
type input "9"
type input "12.33"
type input "90"
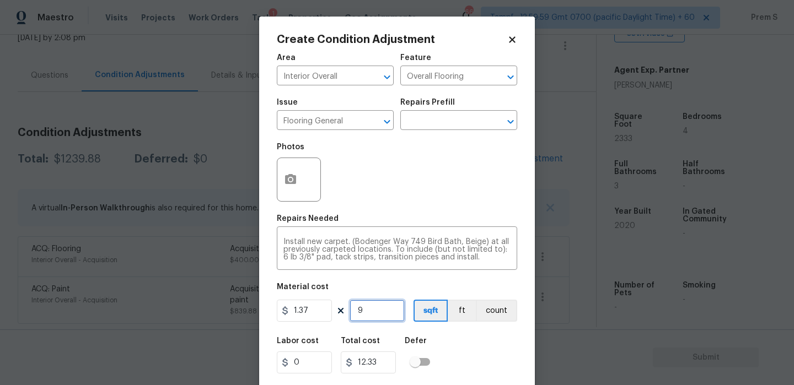
type input "123.3"
type input "900"
type input "1233"
type input "900"
click at [282, 169] on button "button" at bounding box center [290, 179] width 26 height 43
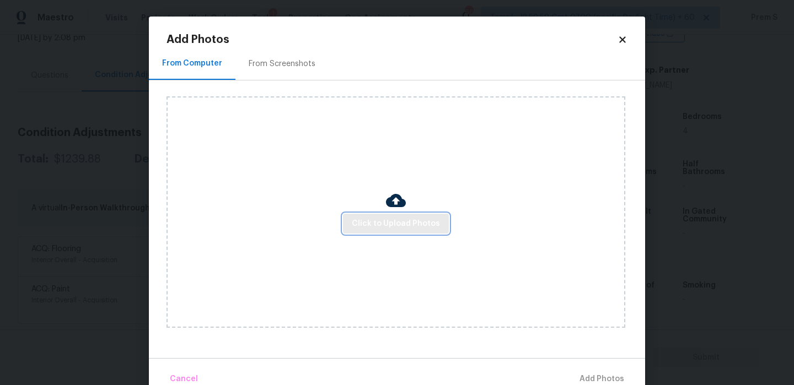
click at [385, 218] on span "Click to Upload Photos" at bounding box center [396, 224] width 88 height 14
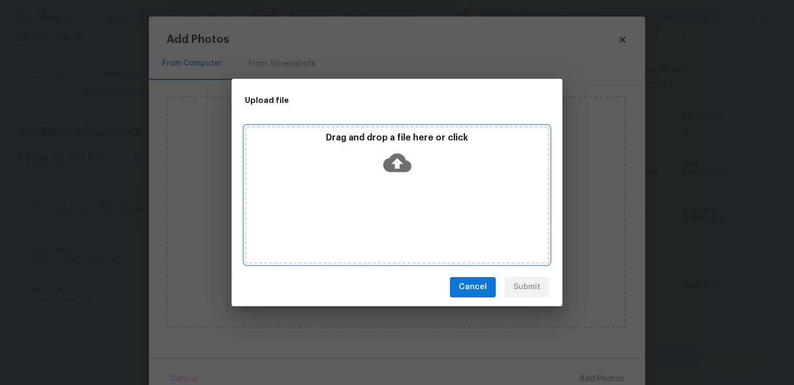
click at [405, 149] on icon at bounding box center [397, 163] width 28 height 28
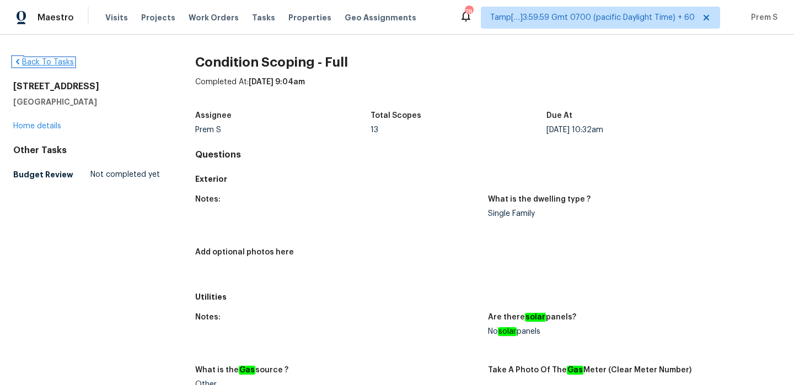
click at [32, 62] on link "Back To Tasks" at bounding box center [43, 62] width 61 height 8
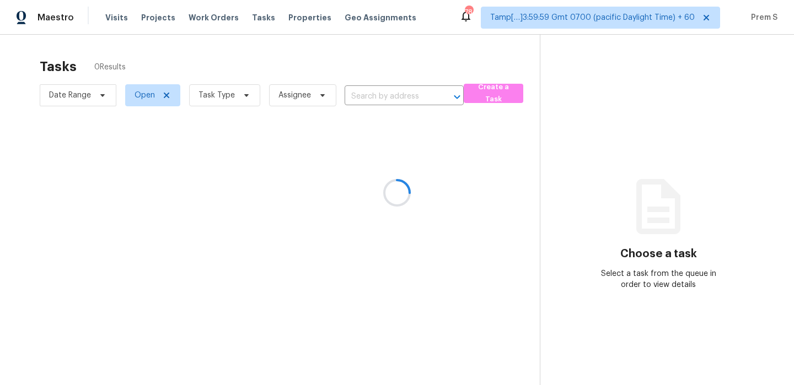
click at [110, 20] on div at bounding box center [397, 192] width 794 height 385
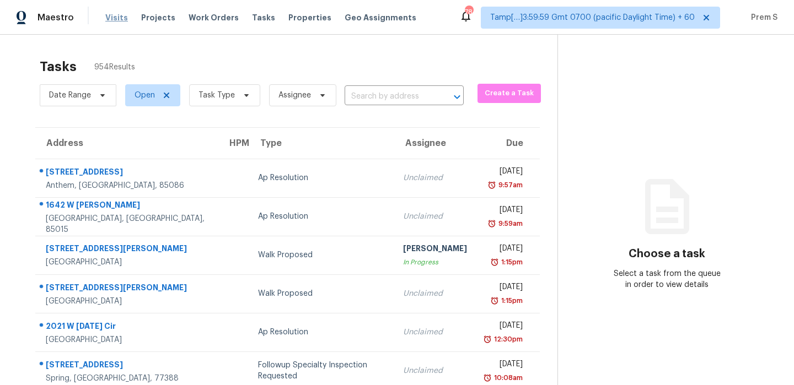
click at [118, 15] on span "Visits" at bounding box center [116, 17] width 23 height 11
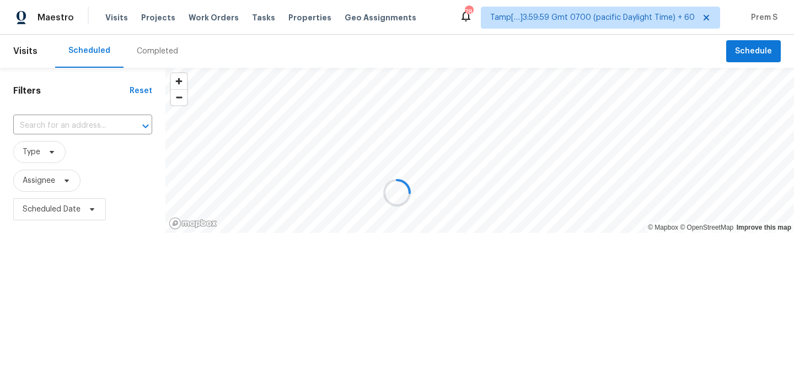
click at [155, 50] on div at bounding box center [397, 192] width 794 height 385
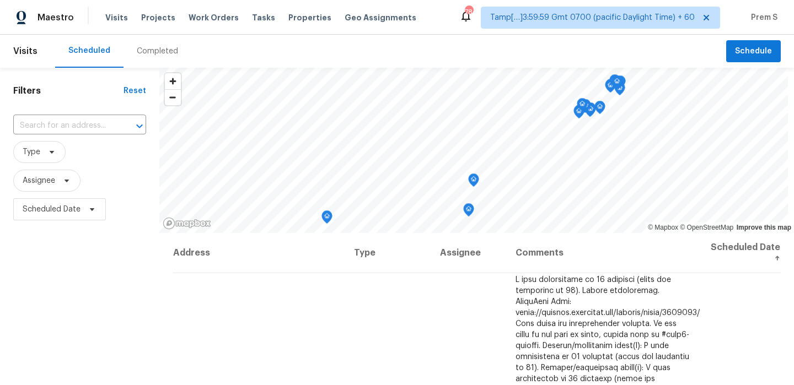
click at [155, 50] on div "Completed" at bounding box center [157, 51] width 41 height 11
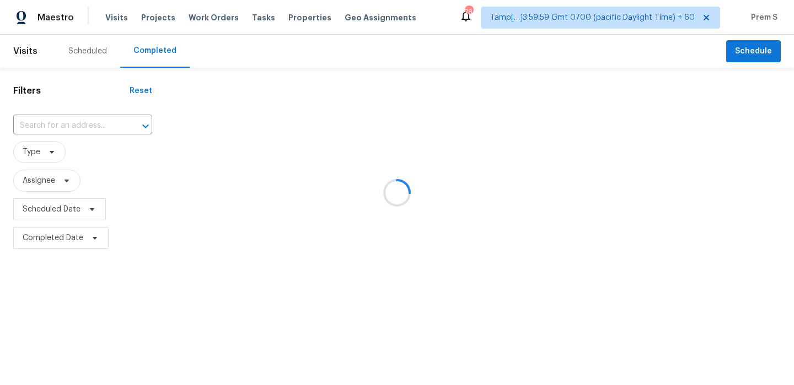
click at [87, 125] on div at bounding box center [397, 192] width 794 height 385
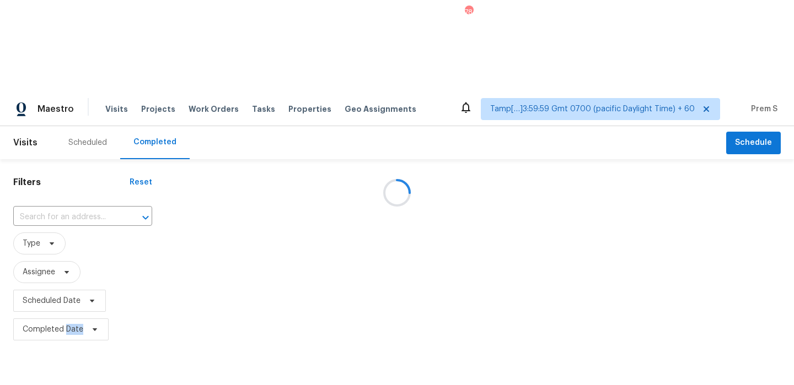
click at [87, 125] on div at bounding box center [397, 192] width 794 height 385
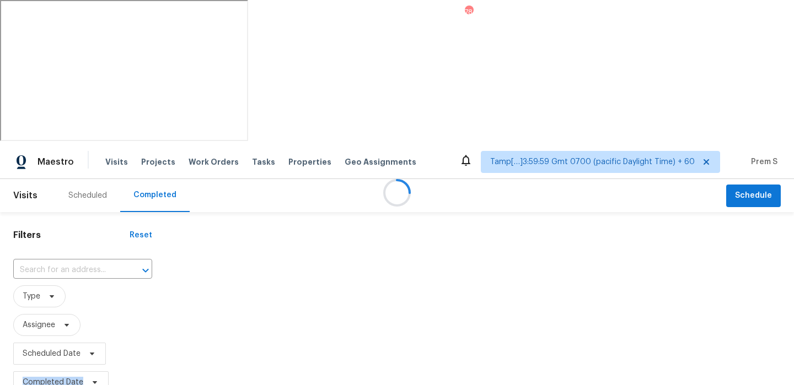
click at [87, 125] on div at bounding box center [397, 192] width 794 height 385
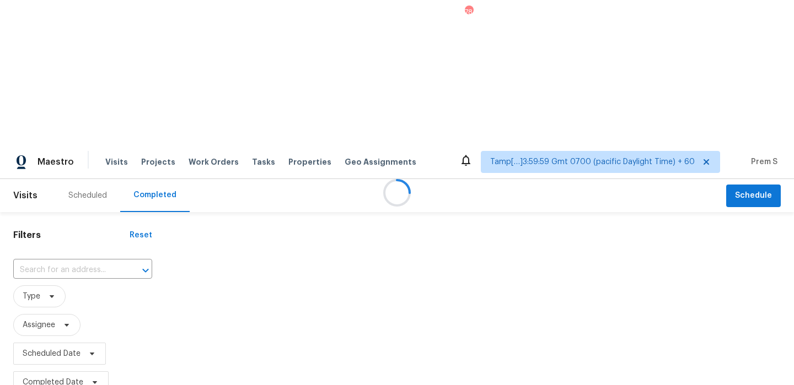
click at [87, 125] on div at bounding box center [397, 192] width 794 height 385
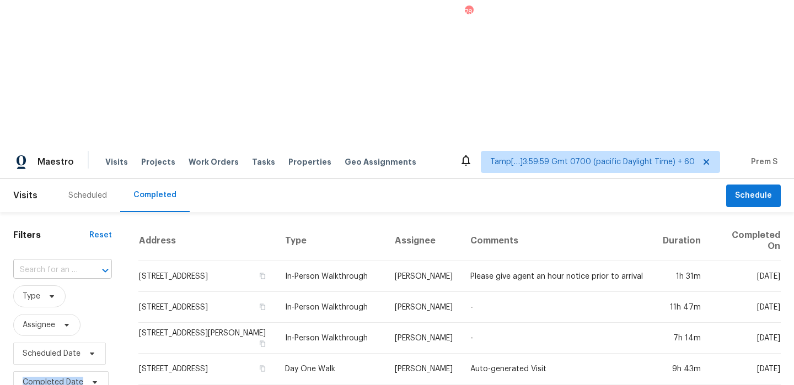
click at [53, 262] on input "text" at bounding box center [47, 270] width 68 height 17
paste input "[STREET_ADDRESS][PERSON_NAME]"
type input "[STREET_ADDRESS][PERSON_NAME]"
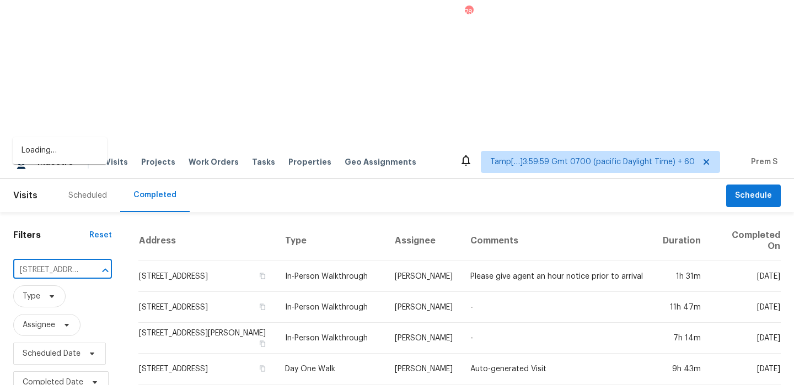
scroll to position [0, 100]
click at [62, 157] on li "[STREET_ADDRESS][PERSON_NAME]" at bounding box center [60, 157] width 94 height 30
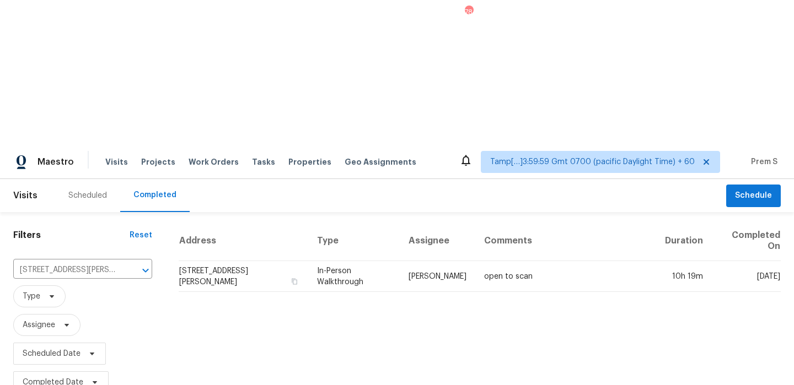
click at [272, 261] on td "[STREET_ADDRESS][PERSON_NAME]" at bounding box center [244, 276] width 130 height 31
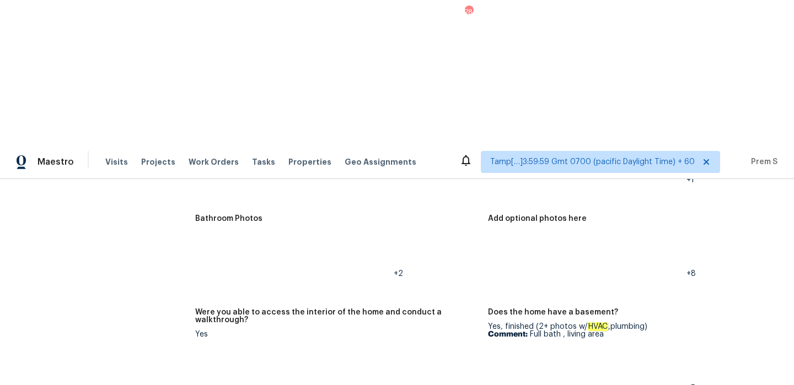
scroll to position [1349, 0]
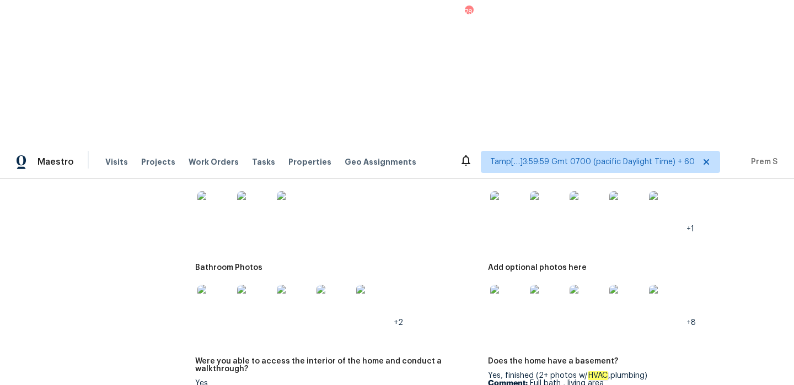
click at [511, 191] on img at bounding box center [507, 208] width 35 height 35
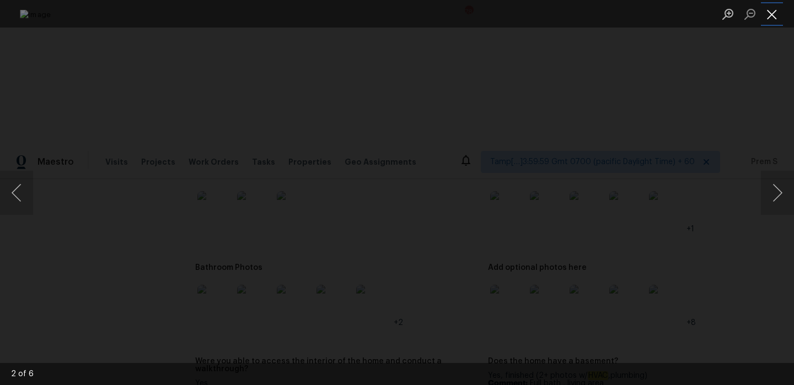
click at [772, 23] on button "Close lightbox" at bounding box center [772, 13] width 22 height 19
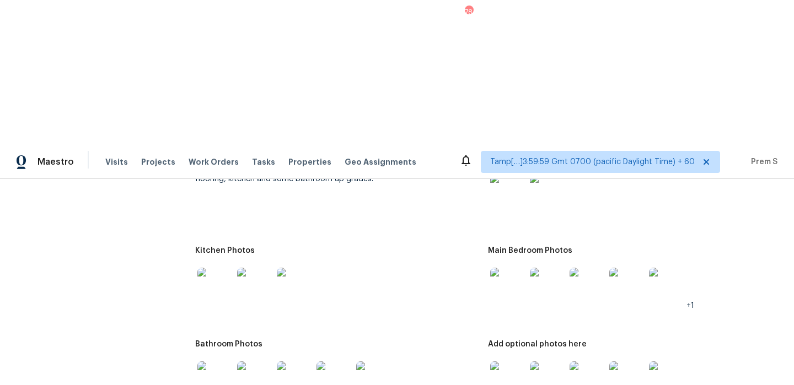
scroll to position [1270, 0]
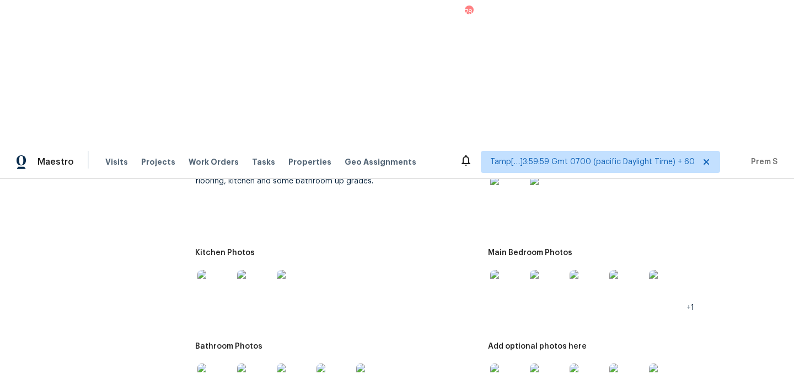
click at [518, 270] on img at bounding box center [507, 287] width 35 height 35
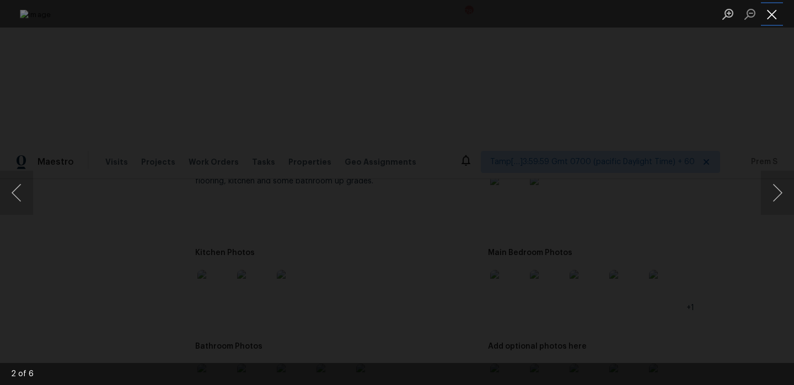
click at [771, 12] on button "Close lightbox" at bounding box center [772, 13] width 22 height 19
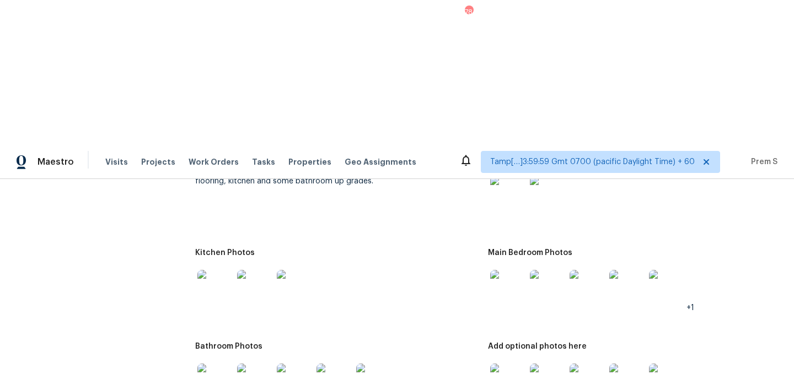
click at [512, 176] on img at bounding box center [507, 193] width 35 height 35
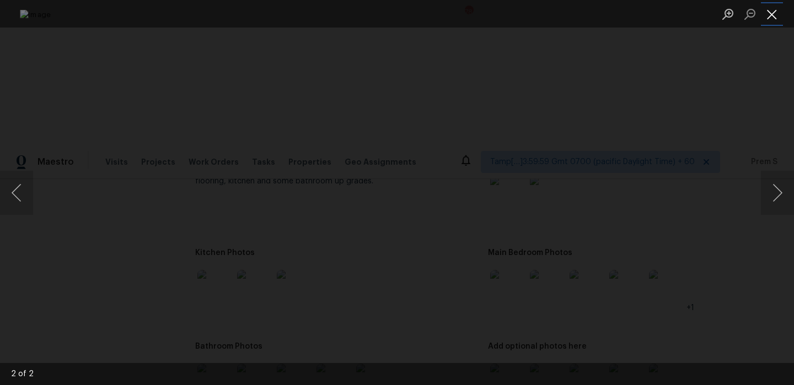
click at [773, 11] on button "Close lightbox" at bounding box center [772, 13] width 22 height 19
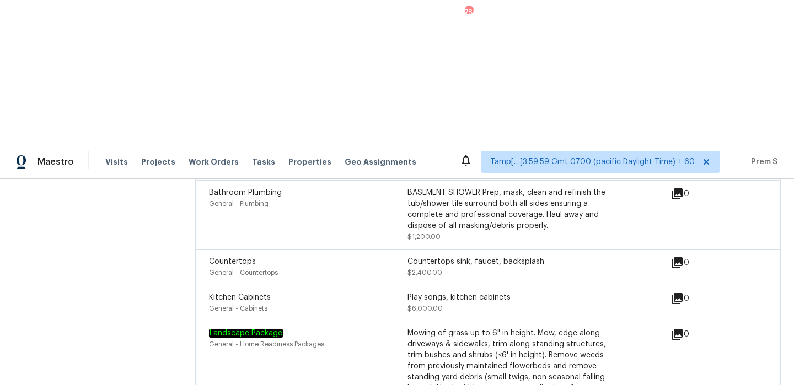
scroll to position [0, 0]
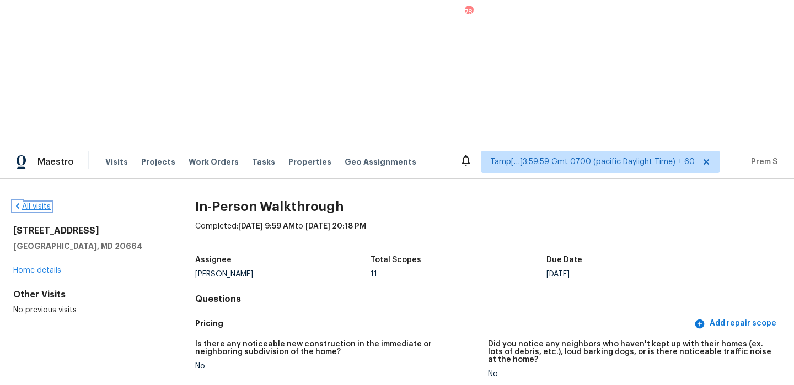
click at [37, 203] on link "All visits" at bounding box center [31, 207] width 37 height 8
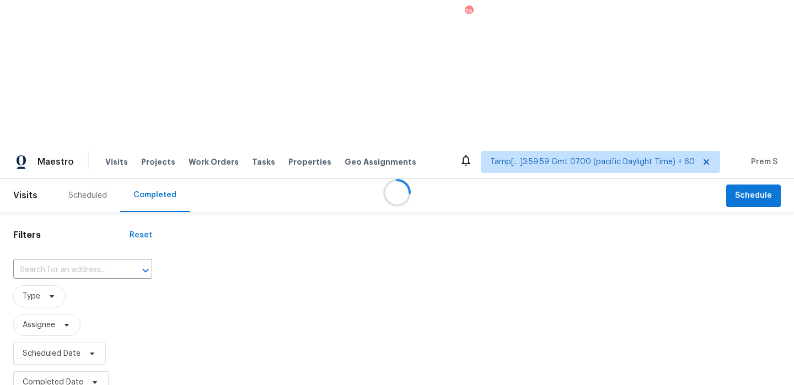
click at [37, 60] on div at bounding box center [397, 192] width 794 height 385
click at [83, 123] on div at bounding box center [397, 192] width 794 height 385
click at [95, 121] on div at bounding box center [397, 192] width 794 height 385
click at [104, 125] on div at bounding box center [397, 192] width 794 height 385
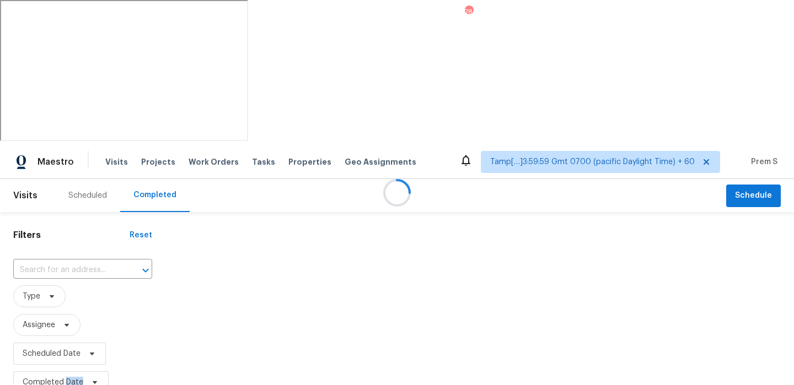
click at [104, 125] on div at bounding box center [397, 192] width 794 height 385
click at [98, 117] on div at bounding box center [397, 192] width 794 height 385
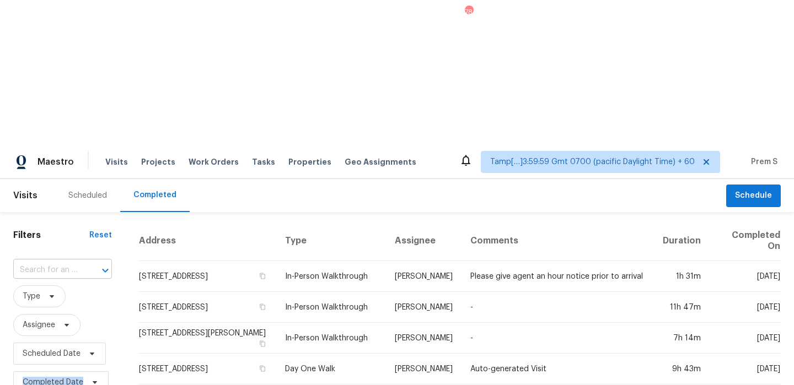
click at [72, 262] on input "text" at bounding box center [47, 270] width 68 height 17
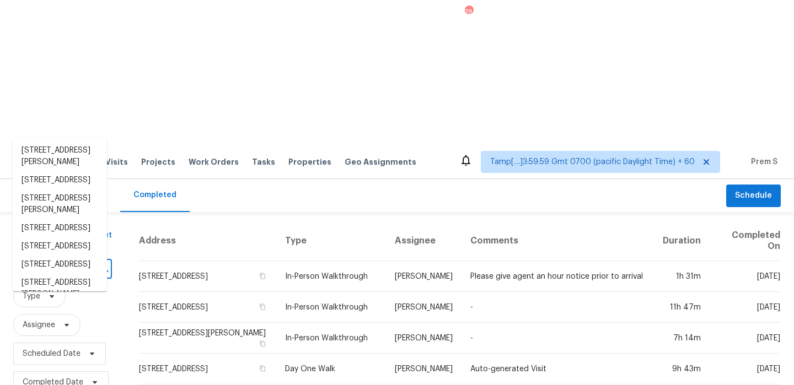
paste input "[STREET_ADDRESS][PERSON_NAME]"
type input "[STREET_ADDRESS][PERSON_NAME]"
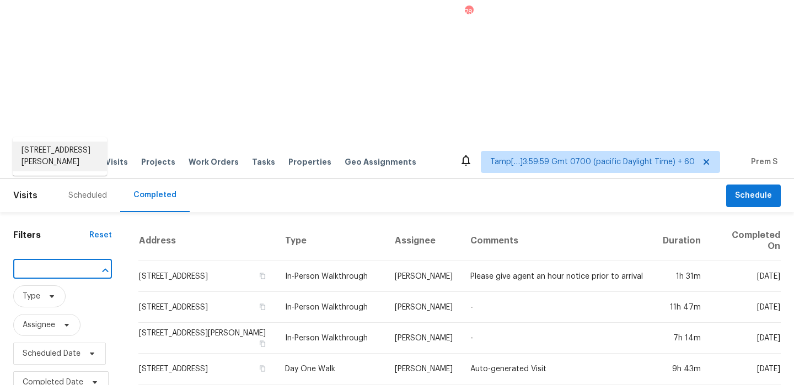
click at [83, 153] on li "[STREET_ADDRESS][PERSON_NAME]" at bounding box center [60, 157] width 94 height 30
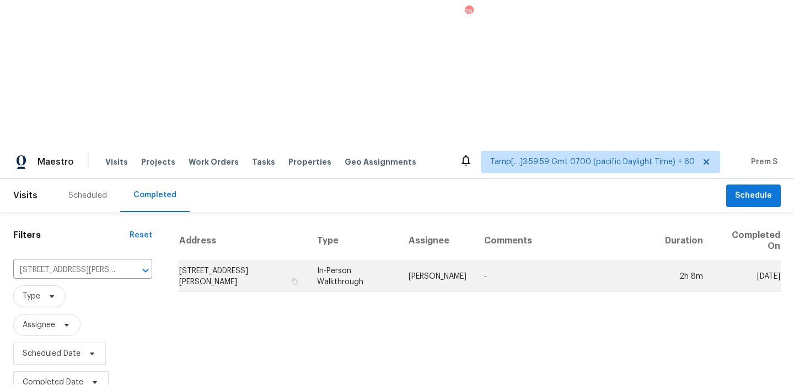
click at [272, 261] on td "[STREET_ADDRESS][PERSON_NAME]" at bounding box center [244, 276] width 130 height 31
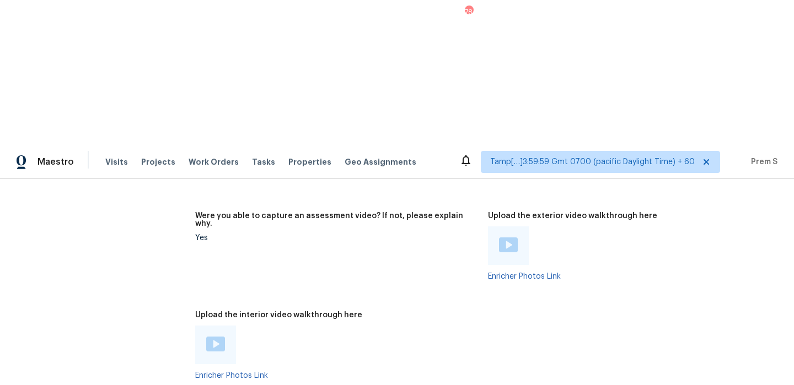
scroll to position [1885, 0]
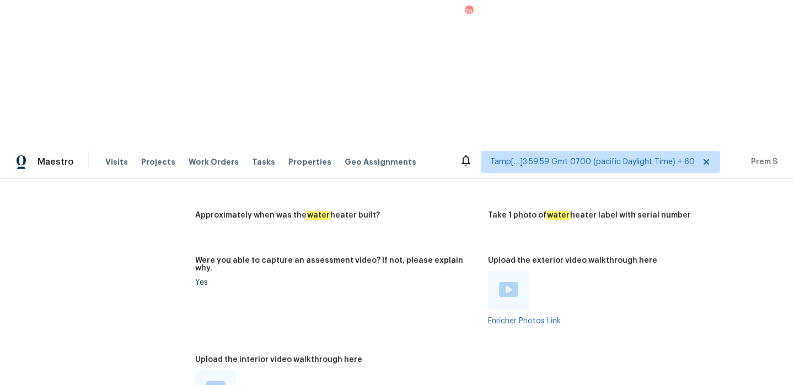
click at [217, 381] on img at bounding box center [215, 388] width 19 height 15
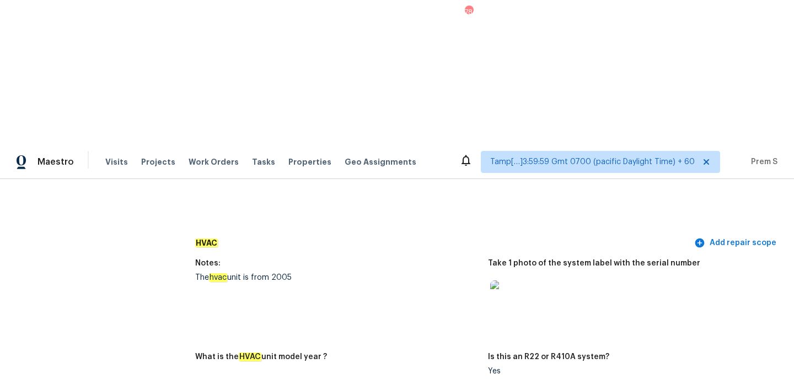
scroll to position [937, 0]
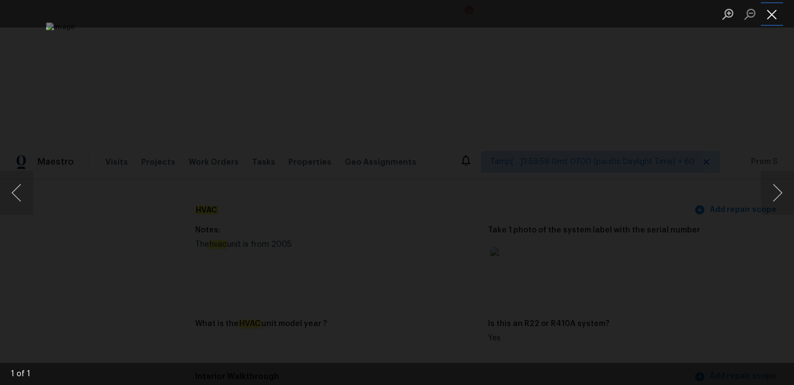
click at [768, 14] on button "Close lightbox" at bounding box center [772, 13] width 22 height 19
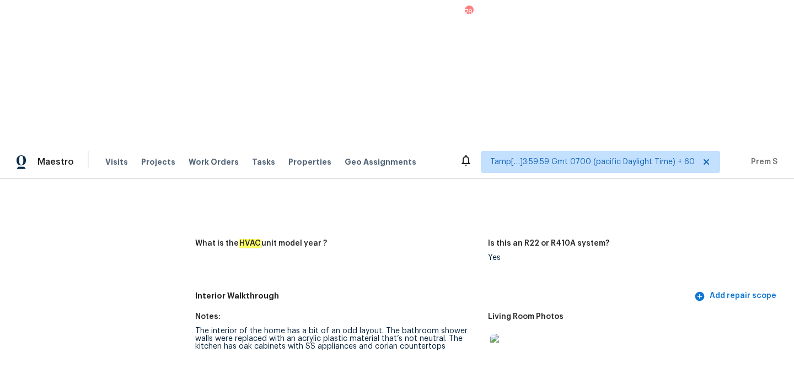
scroll to position [1078, 0]
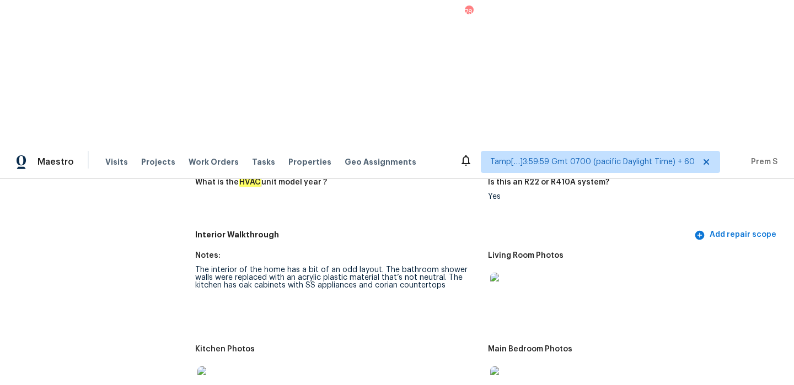
click at [507, 366] on img at bounding box center [507, 383] width 35 height 35
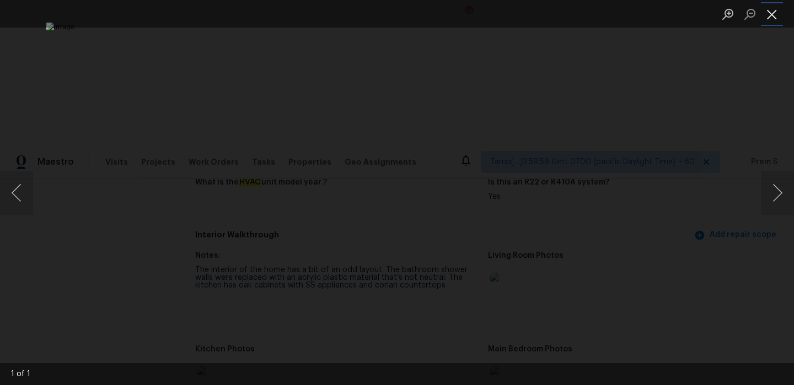
click at [776, 12] on button "Close lightbox" at bounding box center [772, 13] width 22 height 19
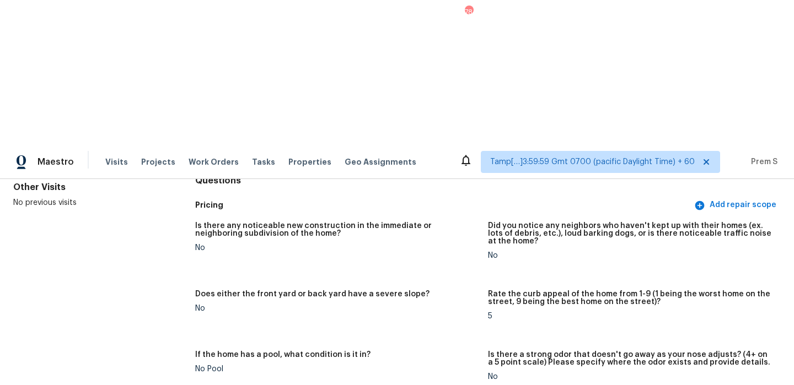
scroll to position [0, 0]
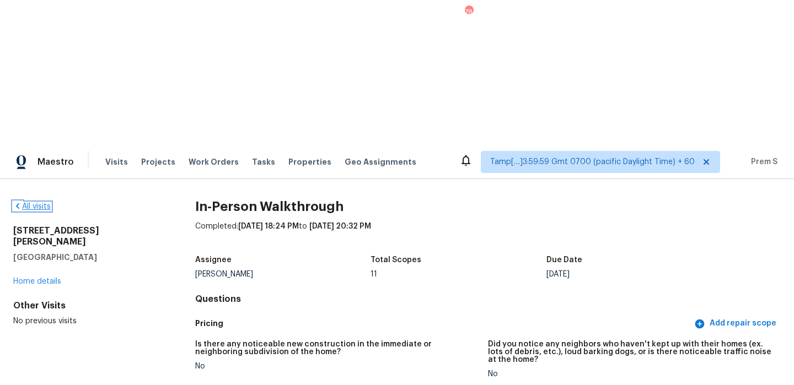
click at [34, 203] on link "All visits" at bounding box center [31, 207] width 37 height 8
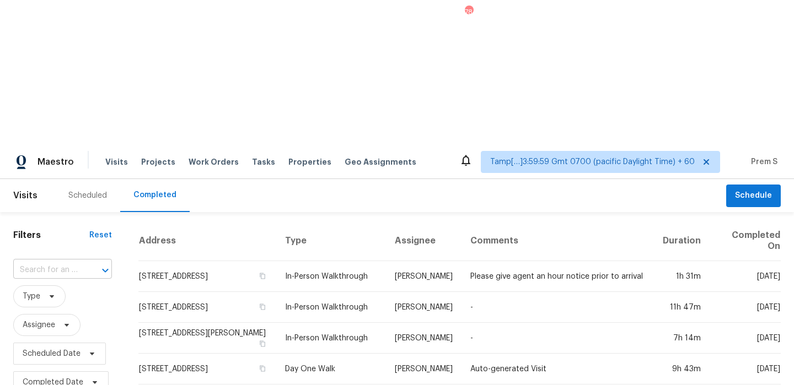
click at [53, 262] on input "text" at bounding box center [47, 270] width 68 height 17
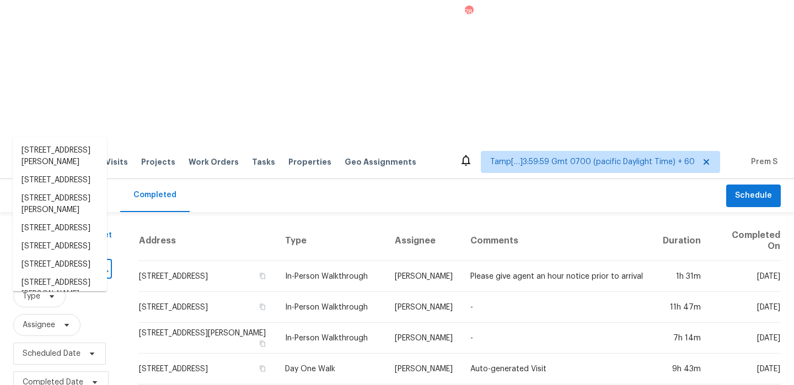
paste input "[STREET_ADDRESS]"
type input "[STREET_ADDRESS]"
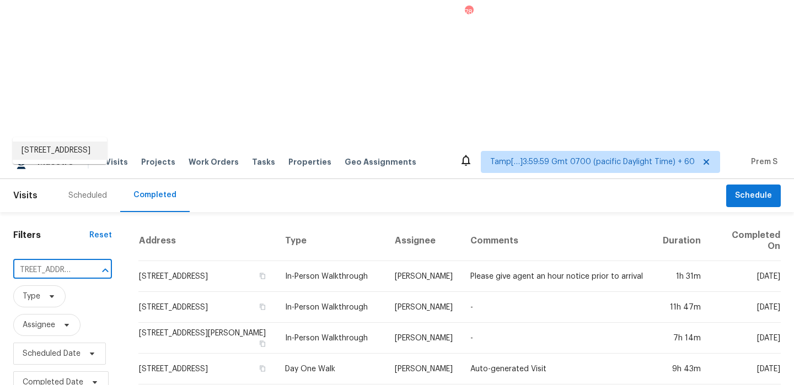
click at [56, 155] on li "[STREET_ADDRESS]" at bounding box center [60, 151] width 94 height 18
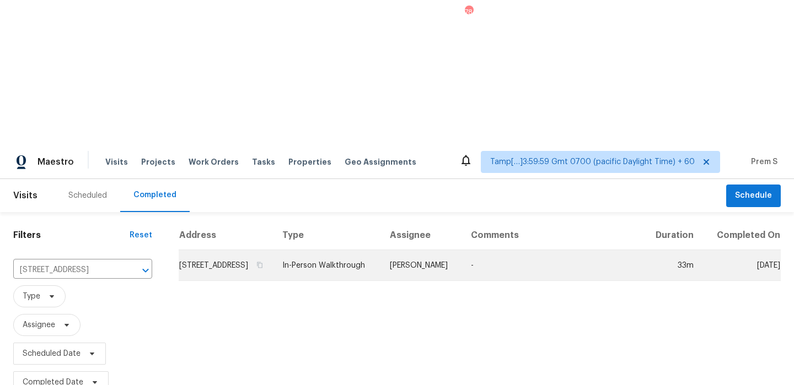
click at [240, 250] on td "[STREET_ADDRESS]" at bounding box center [226, 265] width 95 height 31
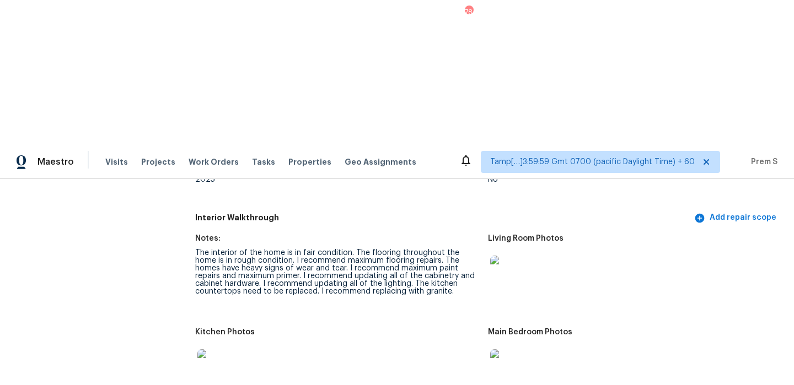
scroll to position [1151, 0]
click at [499, 256] on img at bounding box center [507, 273] width 35 height 35
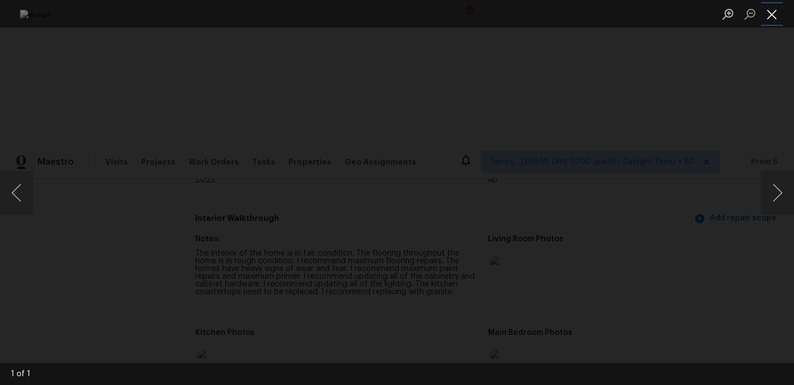
click at [771, 17] on button "Close lightbox" at bounding box center [772, 13] width 22 height 19
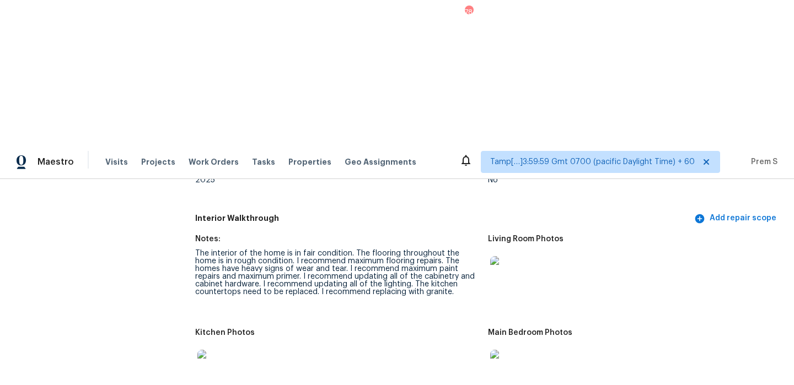
click at [506, 350] on img at bounding box center [507, 367] width 35 height 35
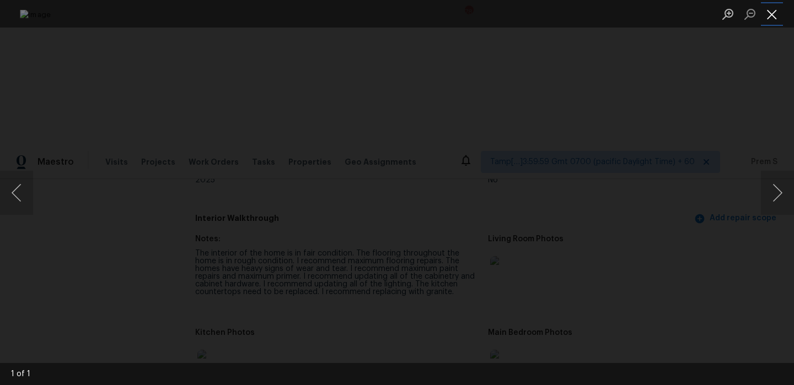
click at [772, 11] on button "Close lightbox" at bounding box center [772, 13] width 22 height 19
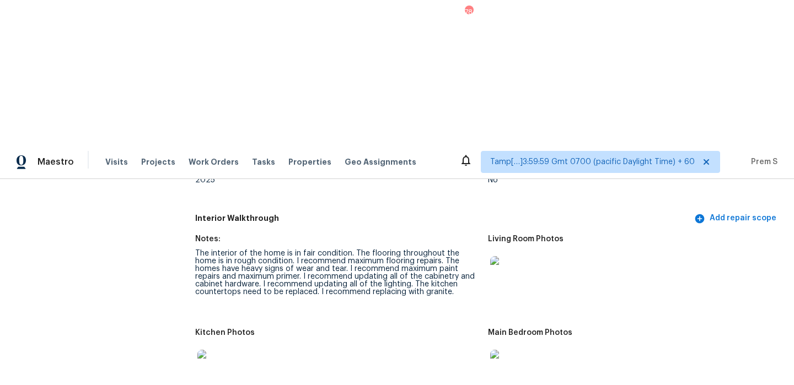
scroll to position [1292, 0]
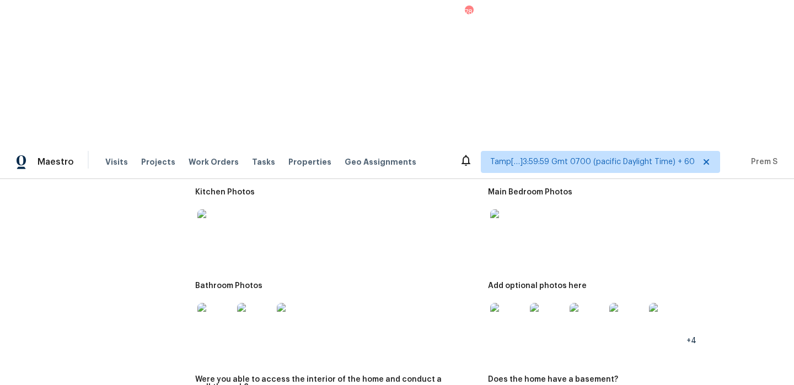
click at [520, 303] on img at bounding box center [507, 320] width 35 height 35
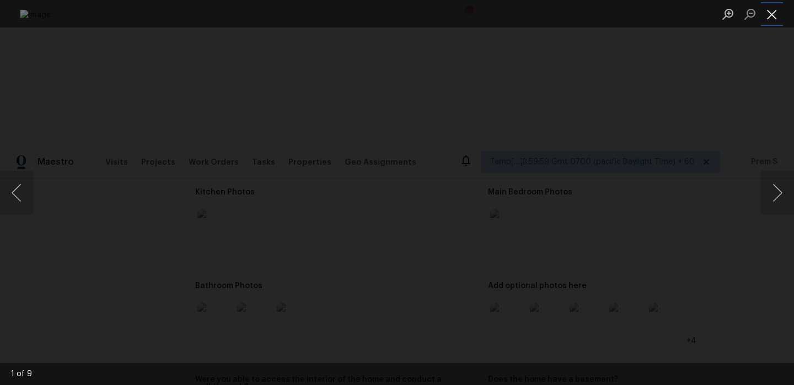
click at [773, 9] on button "Close lightbox" at bounding box center [772, 13] width 22 height 19
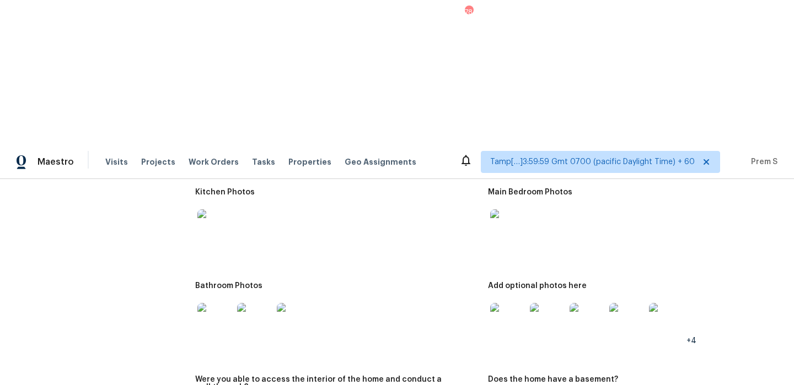
click at [547, 303] on img at bounding box center [547, 320] width 35 height 35
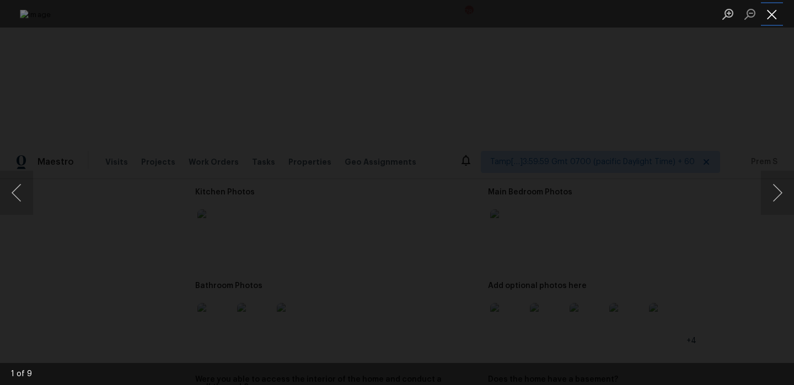
click at [771, 13] on button "Close lightbox" at bounding box center [772, 13] width 22 height 19
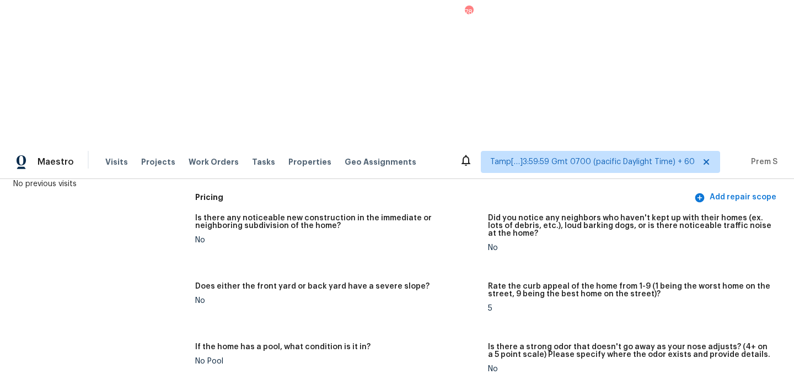
scroll to position [0, 0]
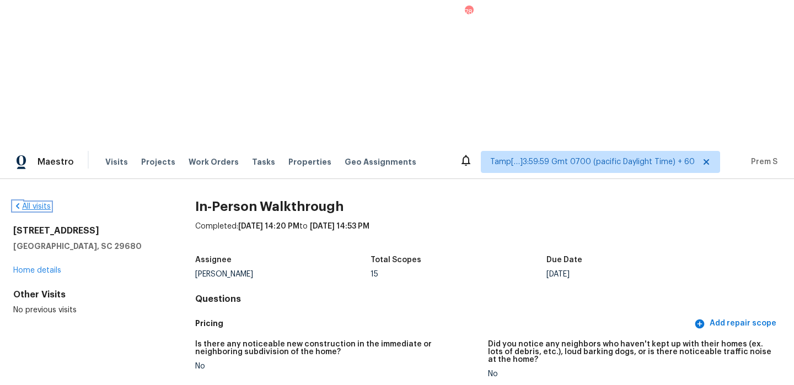
click at [39, 203] on link "All visits" at bounding box center [31, 207] width 37 height 8
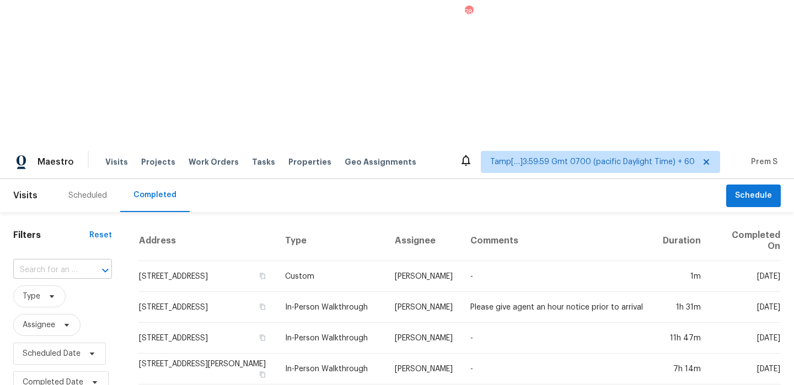
click at [78, 262] on div "​" at bounding box center [62, 270] width 99 height 17
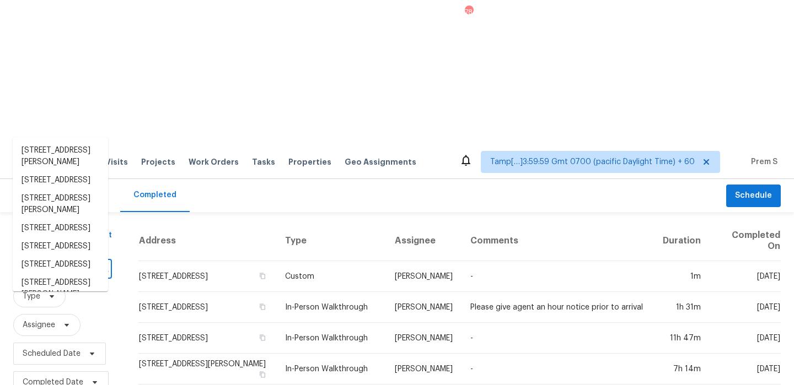
paste input "[STREET_ADDRESS]"
type input "[STREET_ADDRESS]"
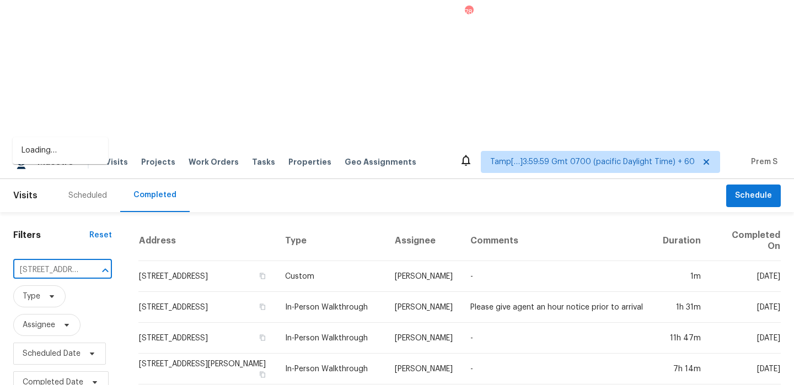
scroll to position [0, 77]
click at [87, 152] on li "[STREET_ADDRESS]" at bounding box center [60, 151] width 95 height 18
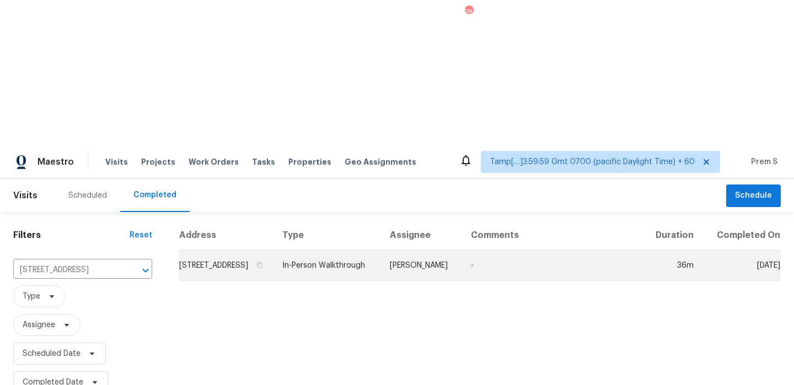
click at [208, 250] on td "[STREET_ADDRESS]" at bounding box center [226, 265] width 95 height 31
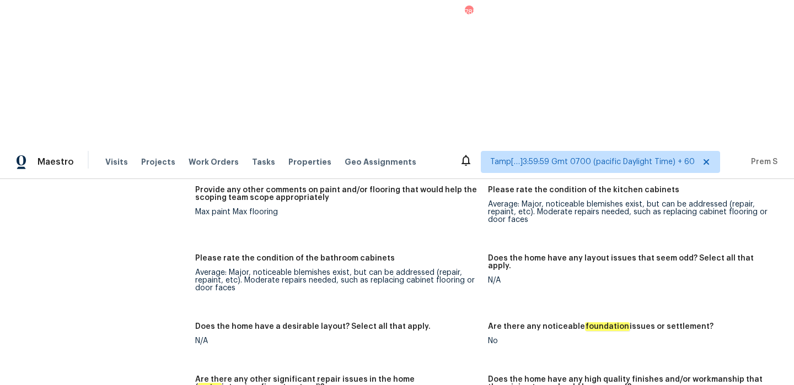
scroll to position [1830, 0]
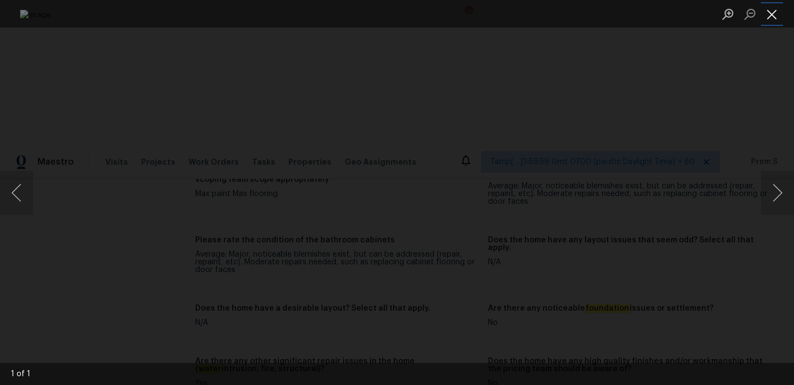
click at [774, 12] on button "Close lightbox" at bounding box center [772, 13] width 22 height 19
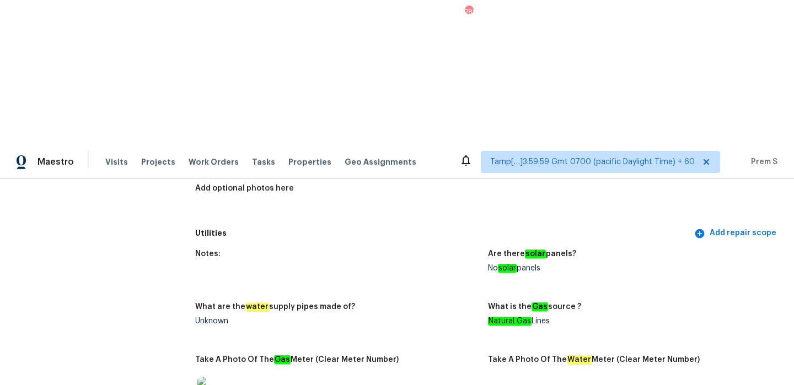
scroll to position [0, 0]
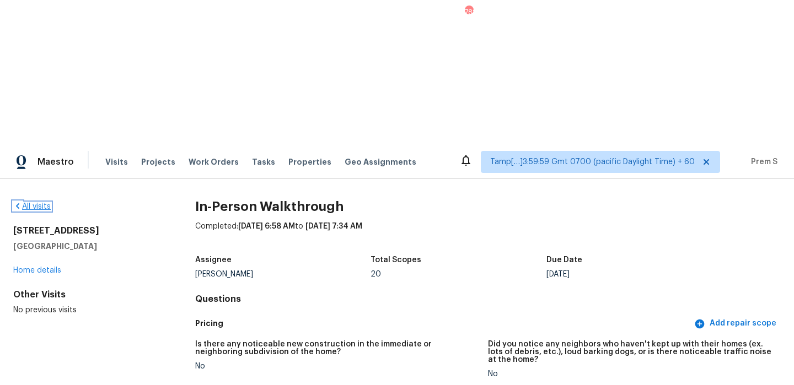
click at [40, 203] on link "All visits" at bounding box center [31, 207] width 37 height 8
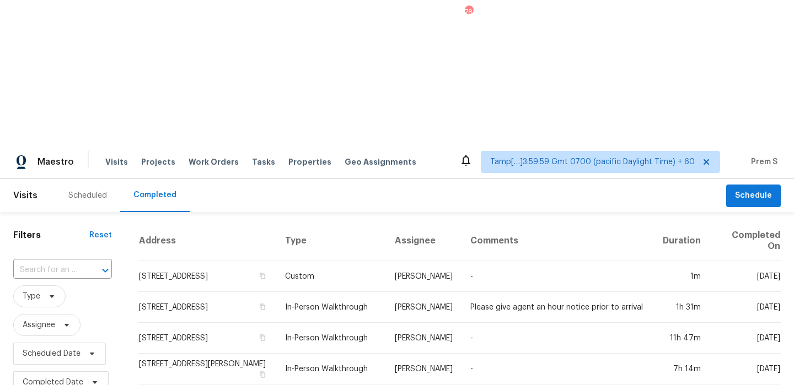
click at [83, 263] on div at bounding box center [97, 270] width 29 height 15
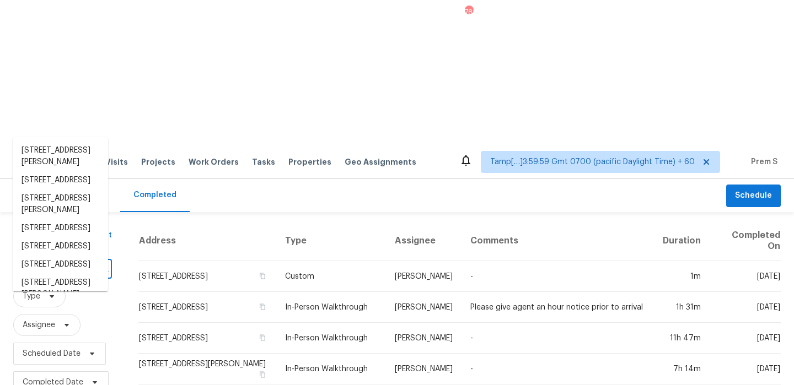
paste input "[STREET_ADDRESS]"
type input "[STREET_ADDRESS]"
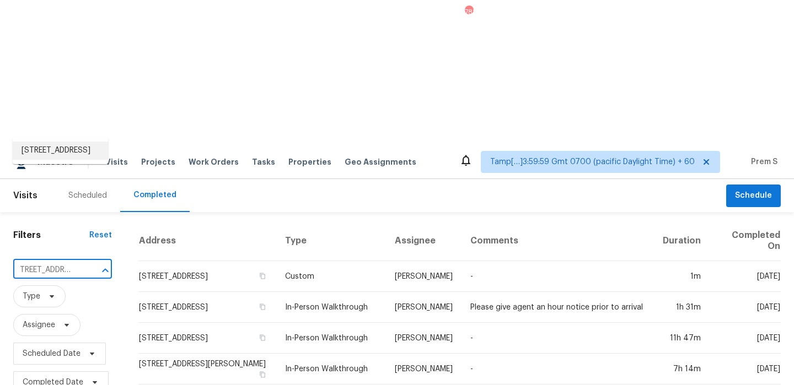
click at [72, 154] on li "[STREET_ADDRESS]" at bounding box center [60, 151] width 95 height 18
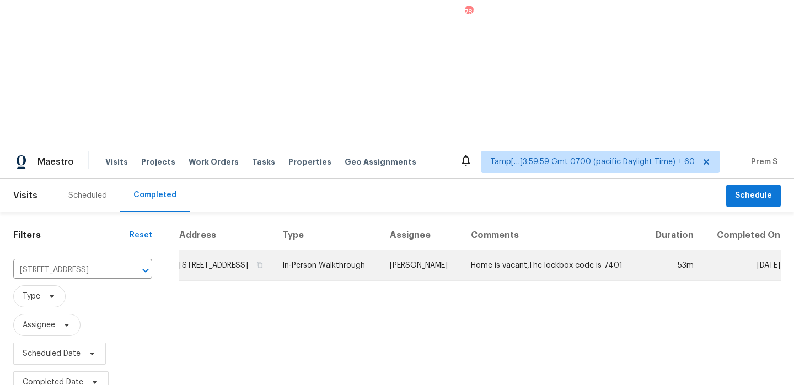
click at [223, 250] on td "[STREET_ADDRESS]" at bounding box center [226, 265] width 95 height 31
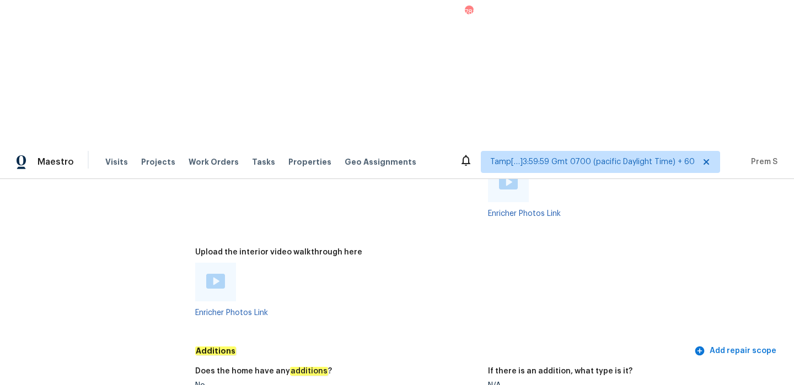
scroll to position [2129, 0]
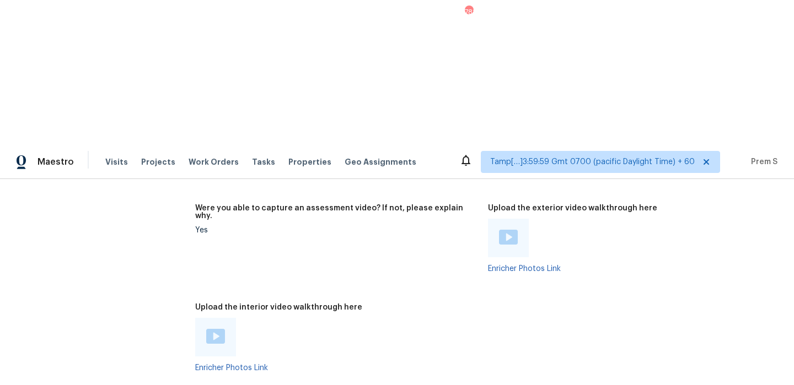
click at [219, 329] on img at bounding box center [215, 336] width 19 height 15
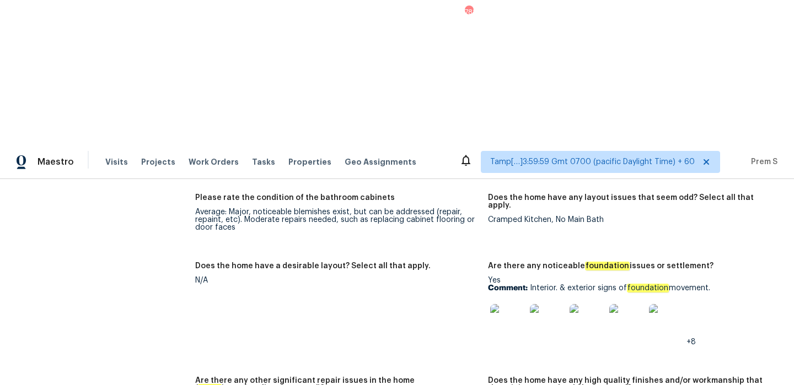
scroll to position [1733, 0]
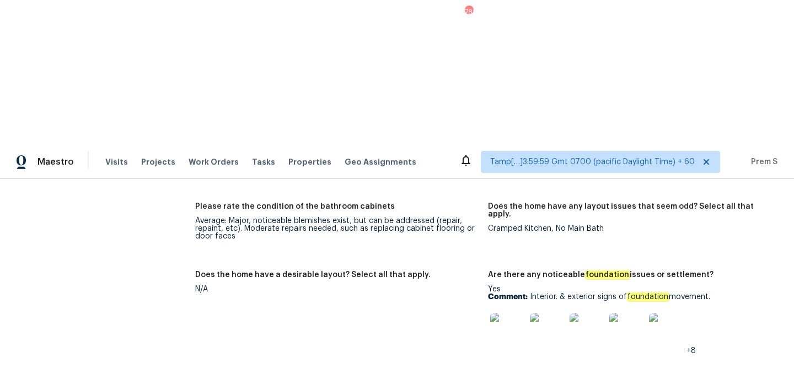
drag, startPoint x: 529, startPoint y: 136, endPoint x: 737, endPoint y: 137, distance: 208.3
click at [737, 293] on p "Comment: Interior. & exterior signs of foundation movement." at bounding box center [630, 297] width 284 height 8
copy p "Interior. & exterior signs of foundation movement."
click at [525, 306] on div at bounding box center [508, 330] width 40 height 48
click at [505, 313] on img at bounding box center [507, 330] width 35 height 35
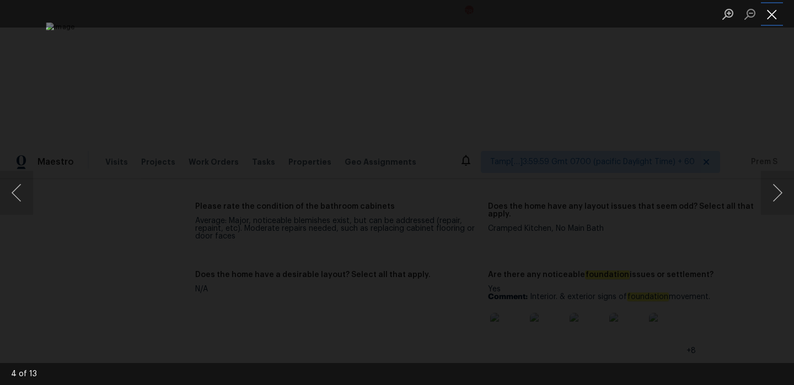
click at [767, 14] on button "Close lightbox" at bounding box center [772, 13] width 22 height 19
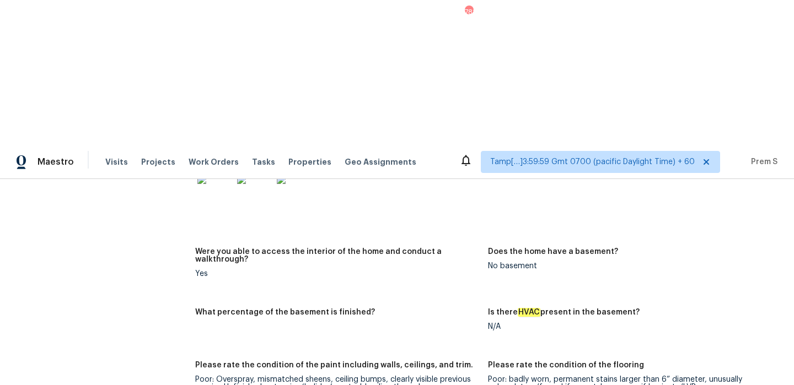
scroll to position [1145, 0]
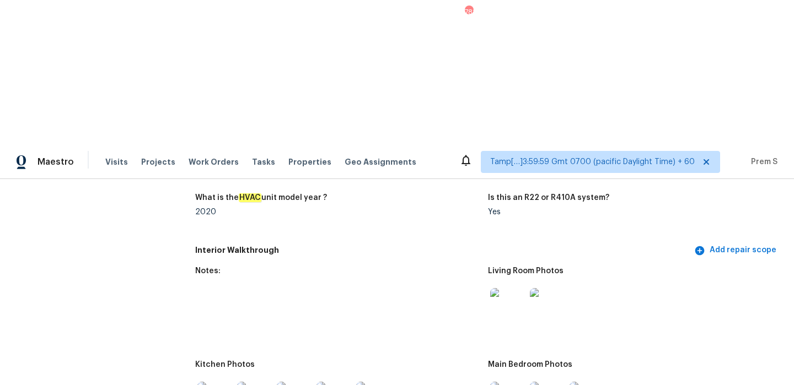
click at [511, 288] on img at bounding box center [507, 305] width 35 height 35
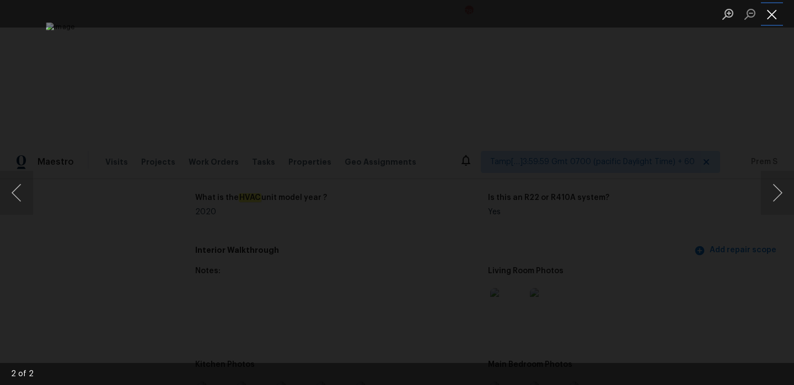
click at [776, 18] on button "Close lightbox" at bounding box center [772, 13] width 22 height 19
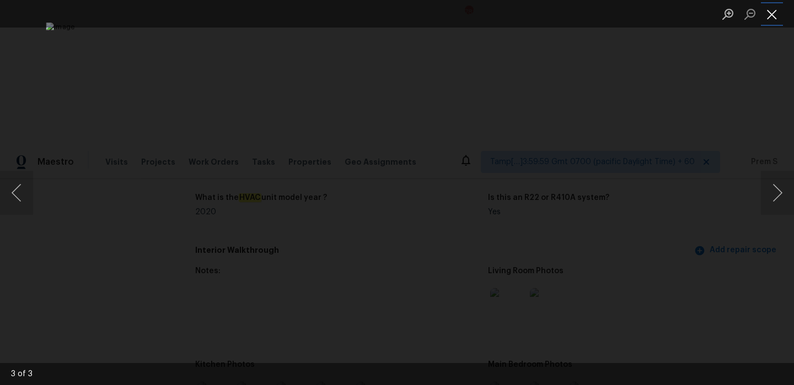
click at [770, 14] on button "Close lightbox" at bounding box center [772, 13] width 22 height 19
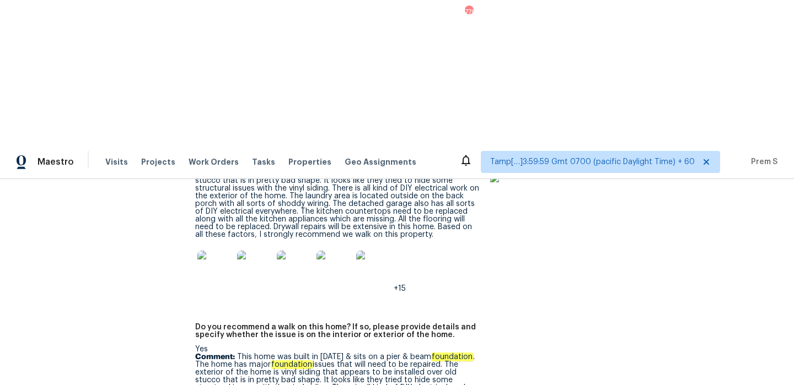
scroll to position [2614, 0]
drag, startPoint x: 228, startPoint y: 277, endPoint x: 385, endPoint y: 279, distance: 157.6
copy p "strongly recommend we walk on this property."
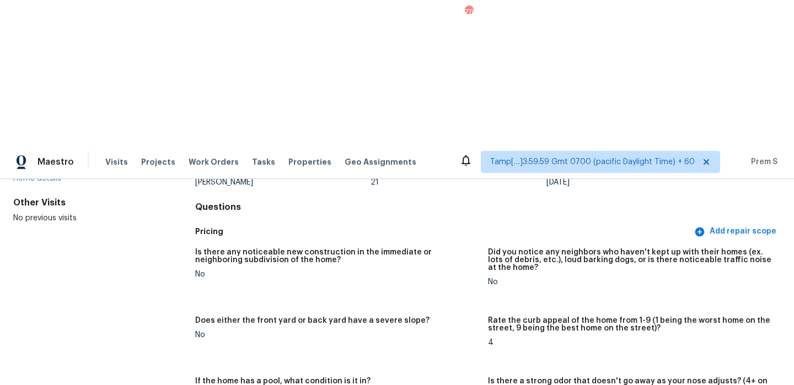
scroll to position [0, 0]
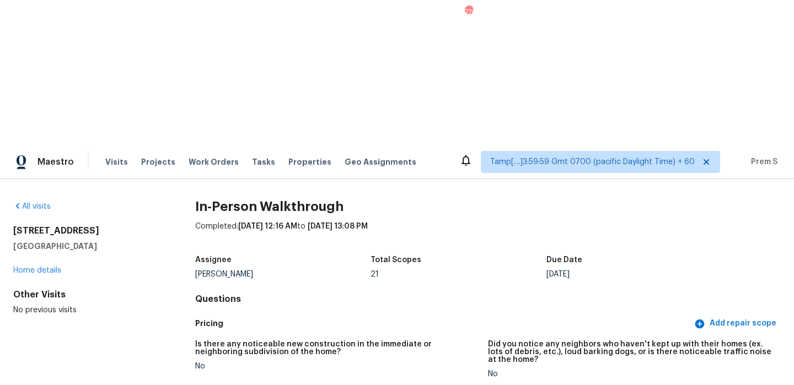
click at [45, 201] on div "All visits" at bounding box center [86, 206] width 147 height 11
click at [50, 203] on link "All visits" at bounding box center [31, 207] width 37 height 8
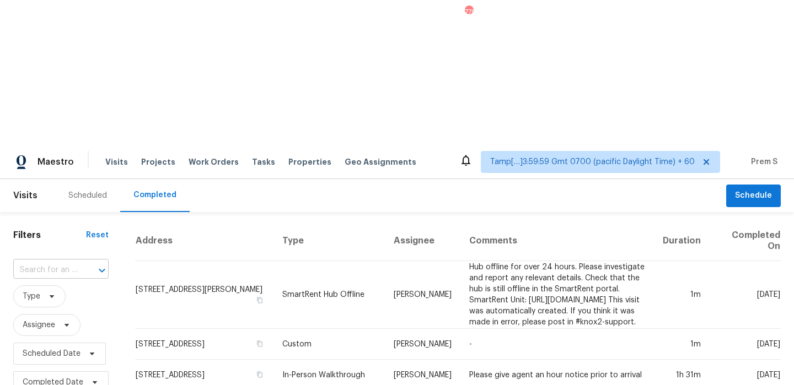
click at [74, 262] on input "text" at bounding box center [45, 270] width 64 height 17
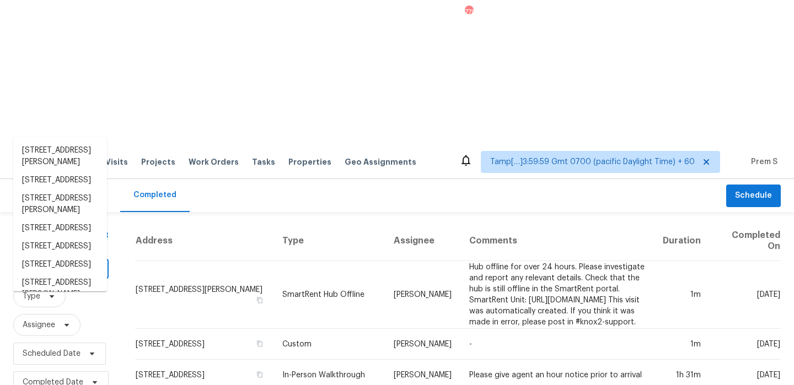
paste input "[STREET_ADDRESS]"
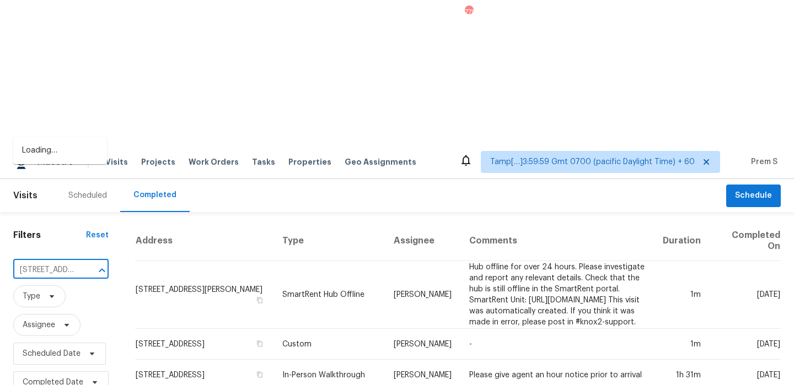
scroll to position [0, 111]
type input "[STREET_ADDRESS]"
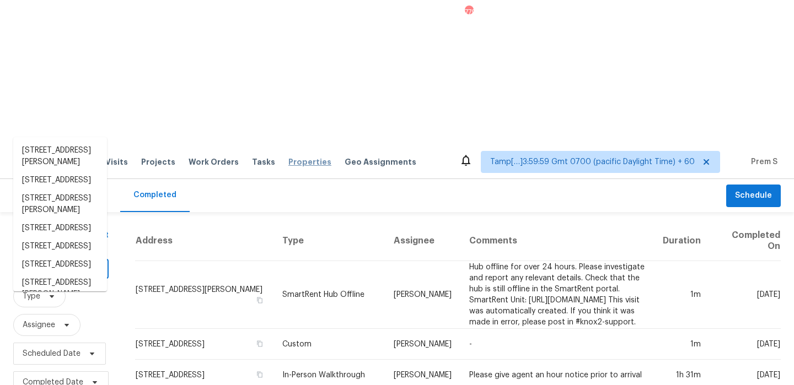
scroll to position [0, 0]
paste input "[STREET_ADDRESS]"
type input "[STREET_ADDRESS]"
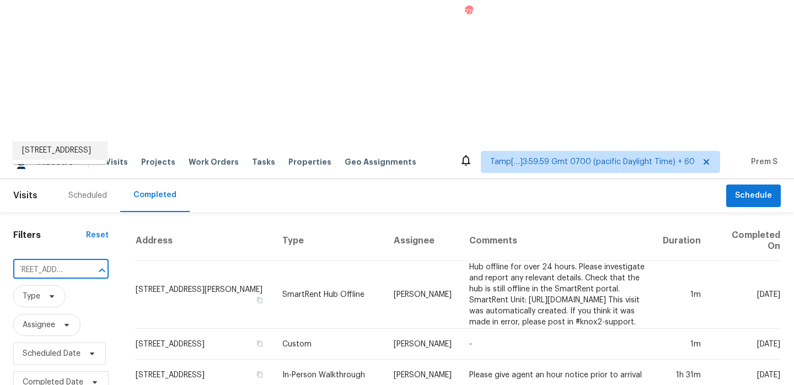
click at [66, 158] on li "[STREET_ADDRESS]" at bounding box center [60, 151] width 94 height 18
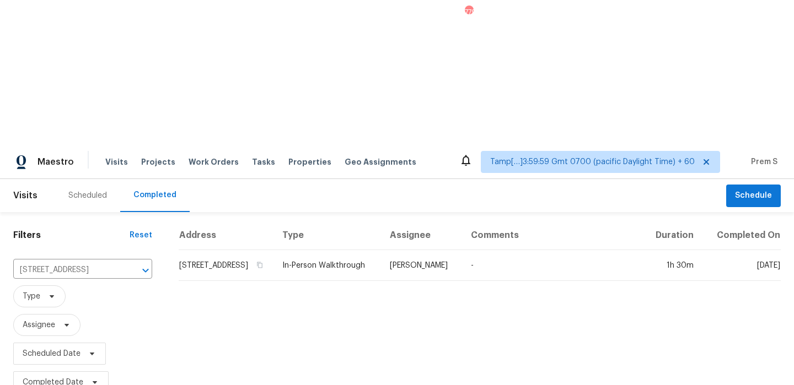
click at [201, 250] on td "[STREET_ADDRESS]" at bounding box center [226, 265] width 95 height 31
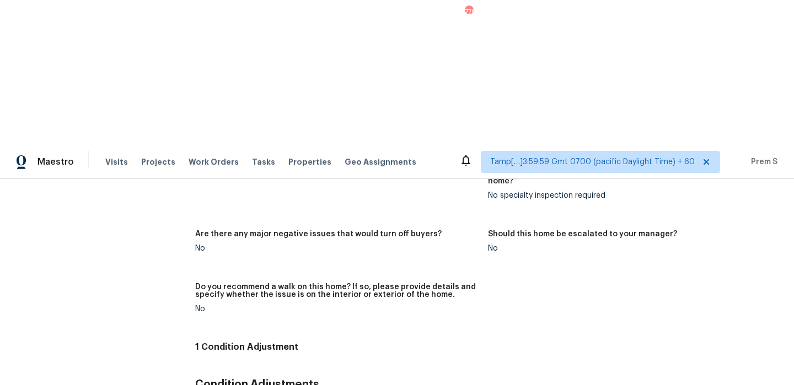
scroll to position [1885, 0]
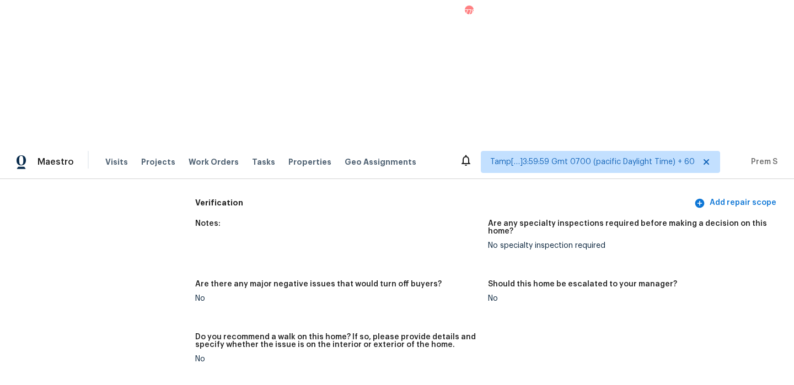
scroll to position [2403, 0]
